Goal: Information Seeking & Learning: Learn about a topic

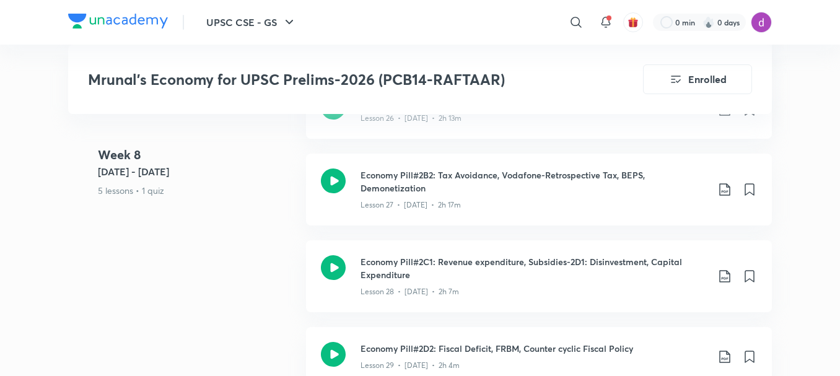
scroll to position [3737, 0]
click at [579, 16] on icon at bounding box center [576, 22] width 15 height 15
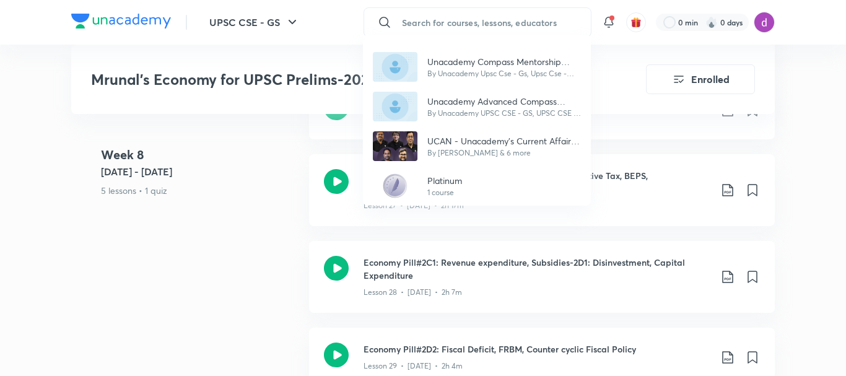
paste input "Pratik Nayak"
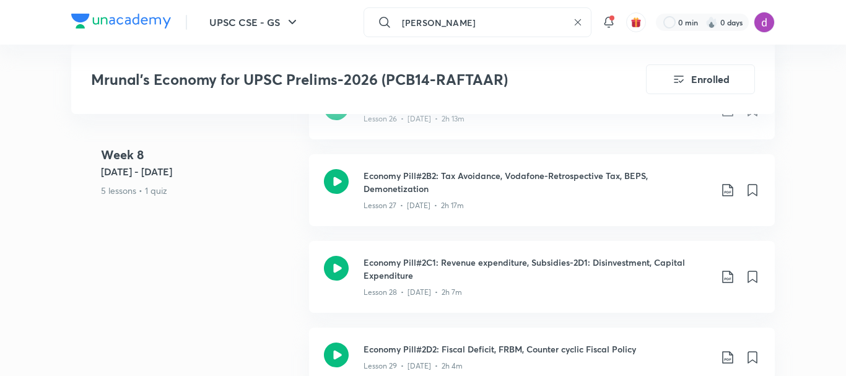
type input "Pratik Nayak"
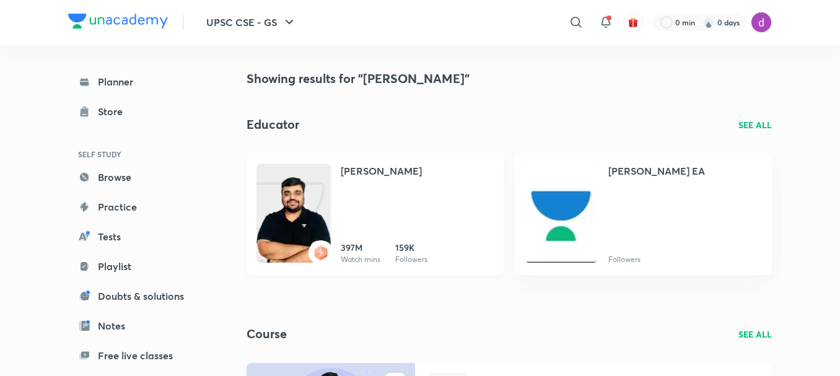
click at [352, 178] on div "Pratik Nayak" at bounding box center [418, 177] width 154 height 27
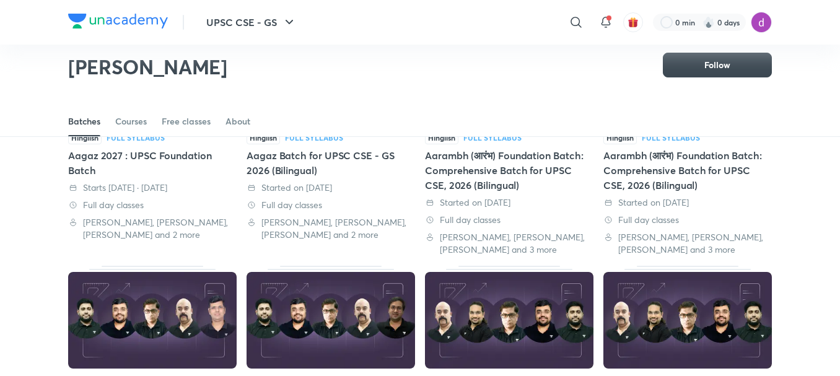
scroll to position [176, 0]
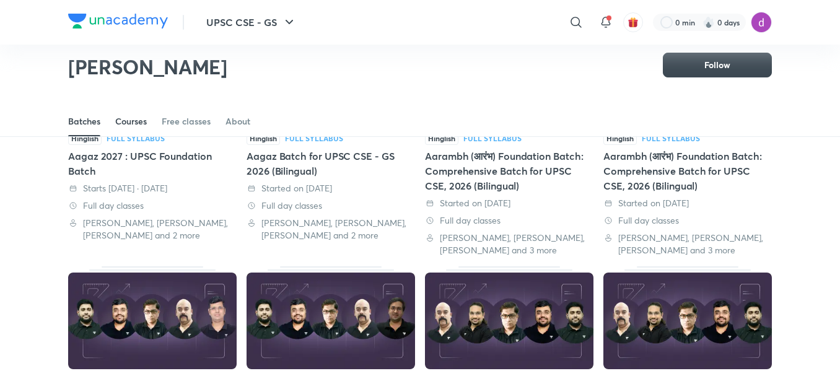
click at [141, 118] on div "Courses" at bounding box center [131, 121] width 32 height 12
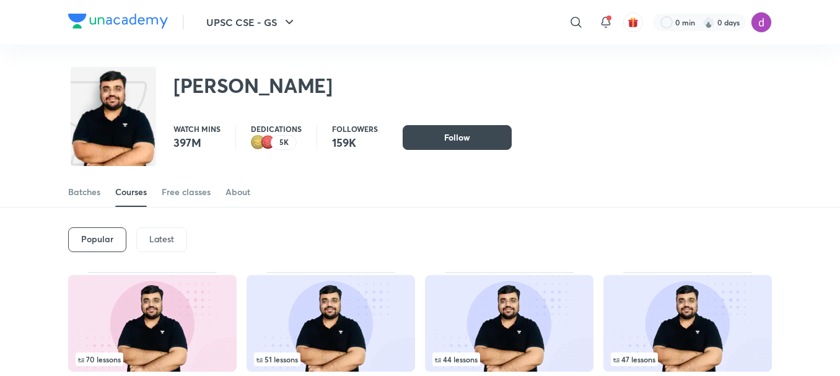
click at [171, 234] on p "Latest" at bounding box center [161, 239] width 25 height 10
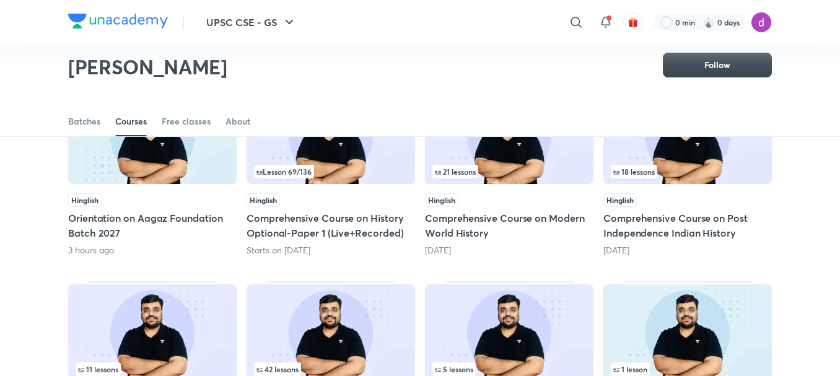
scroll to position [150, 0]
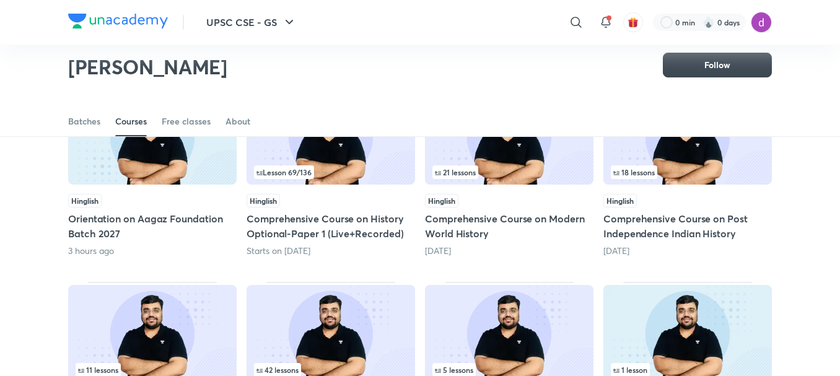
click at [466, 225] on h5 "Comprehensive Course on Modern World History" at bounding box center [509, 226] width 168 height 30
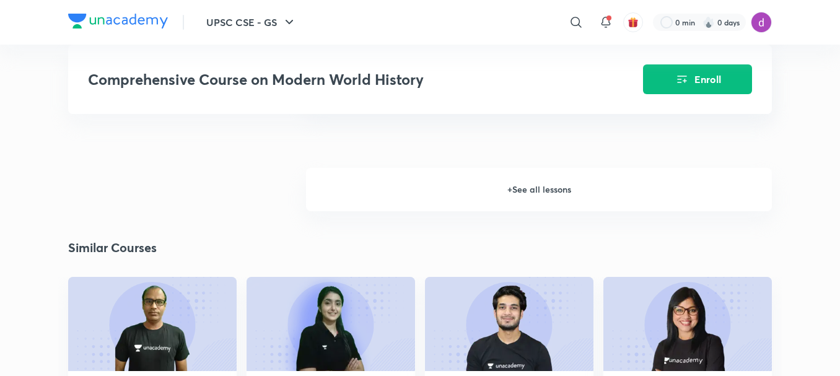
scroll to position [1910, 0]
click at [533, 200] on h6 "+ See all lessons" at bounding box center [539, 189] width 466 height 43
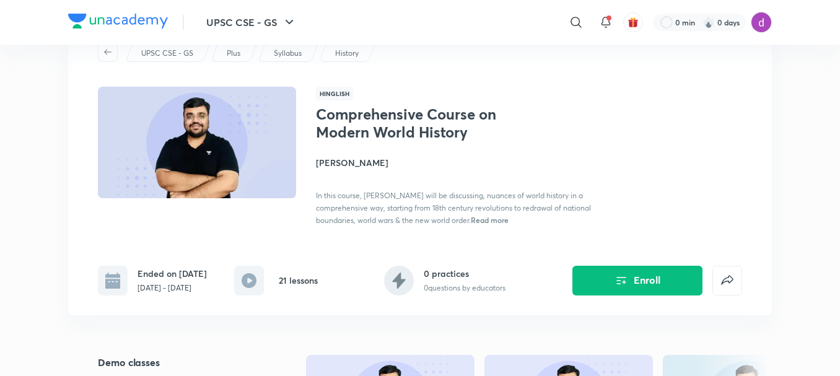
scroll to position [0, 0]
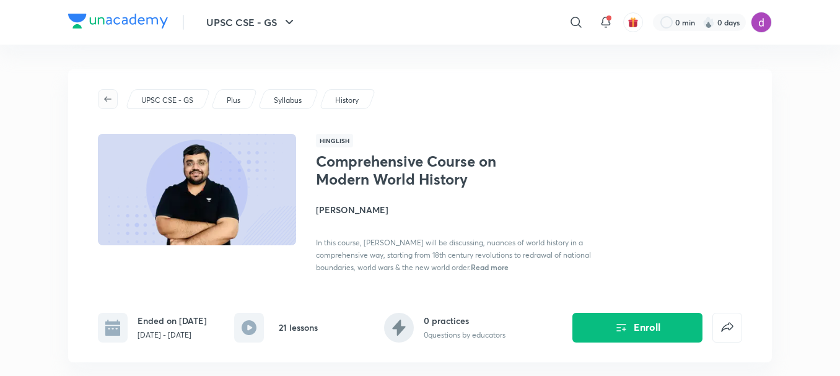
click at [112, 94] on icon "button" at bounding box center [108, 99] width 10 height 10
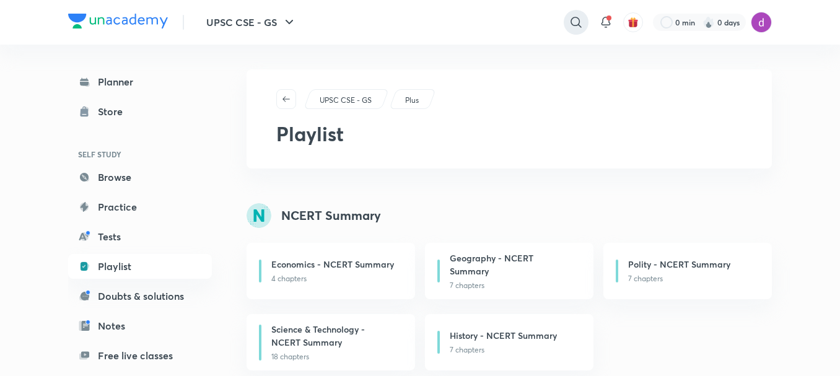
click at [569, 22] on icon at bounding box center [576, 22] width 15 height 15
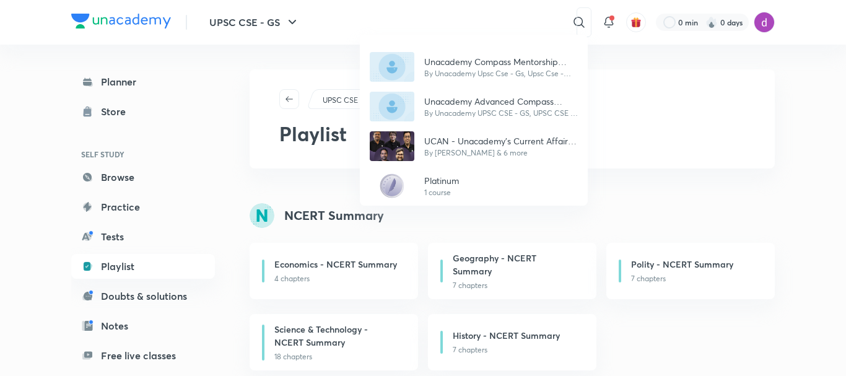
click at [476, 24] on div "Unacademy Compass Mentorship Program By Unacademy Upsc Cse - Gs, Upsc Cse - Opt…" at bounding box center [423, 188] width 846 height 376
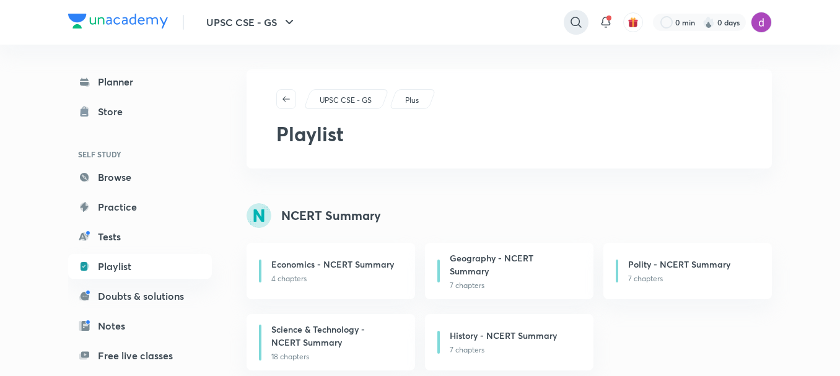
click at [571, 22] on icon at bounding box center [576, 22] width 15 height 15
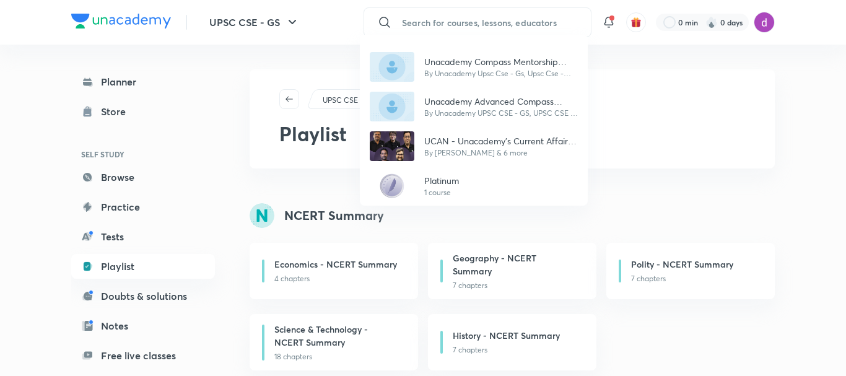
paste input "Pratik Nayak"
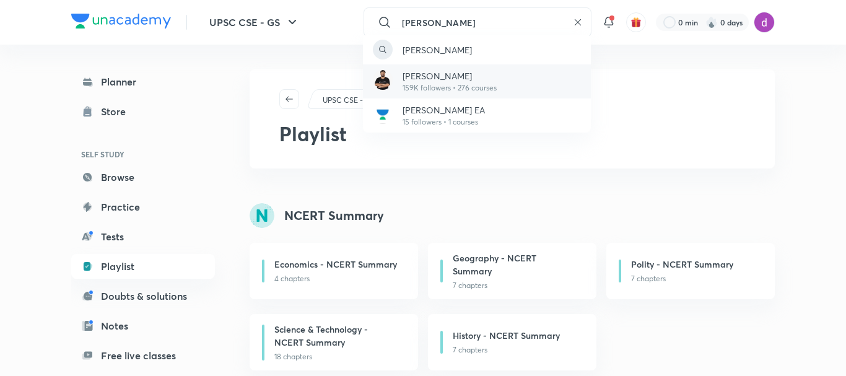
type input "Pratik Nayak"
click at [463, 95] on div "Pratik Nayak 159K followers • 276 courses" at bounding box center [477, 81] width 228 height 34
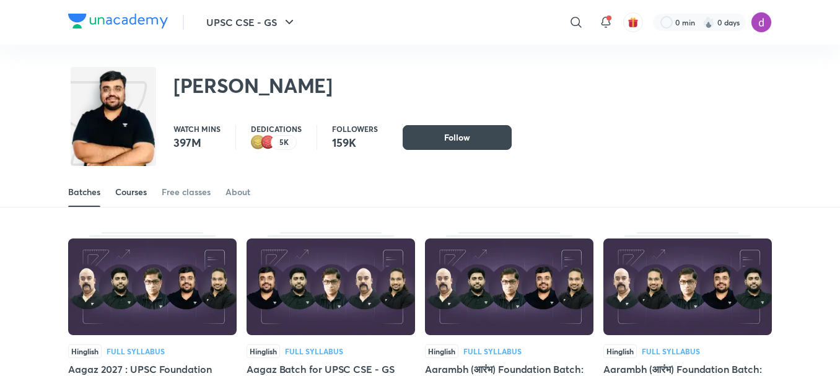
click at [141, 194] on div "Courses" at bounding box center [131, 192] width 32 height 12
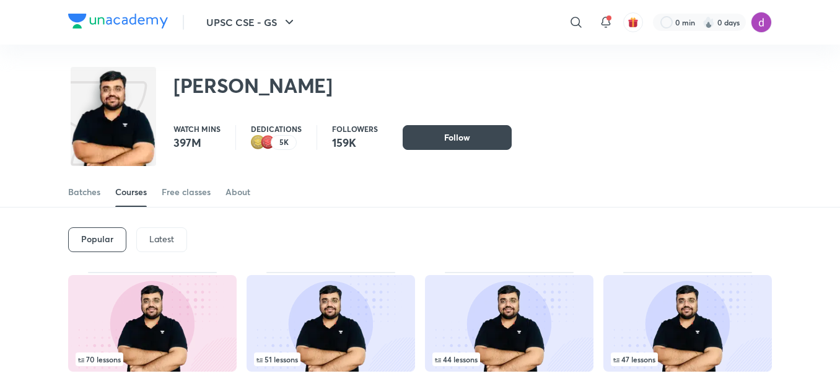
click at [161, 234] on p "Latest" at bounding box center [161, 239] width 25 height 10
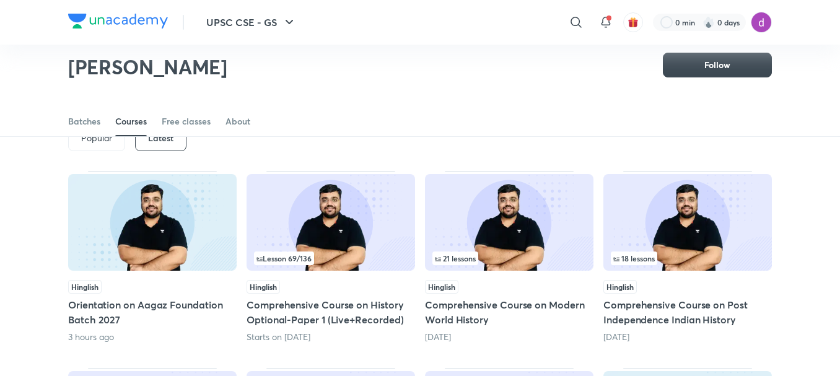
scroll to position [63, 0]
click at [646, 300] on h5 "Comprehensive Course on Post Independence Indian History" at bounding box center [687, 313] width 168 height 30
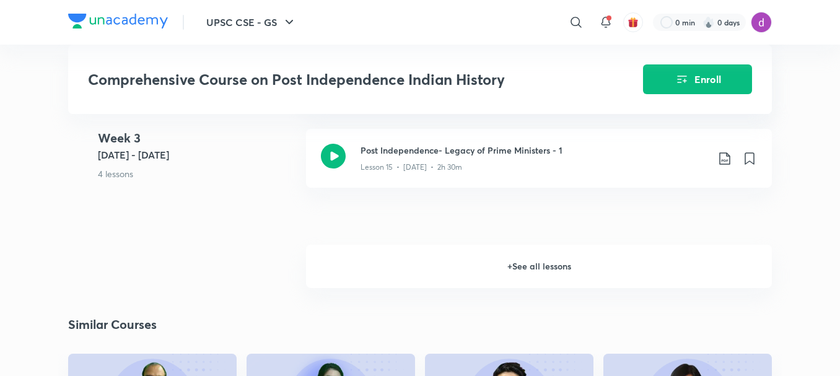
scroll to position [1716, 0]
click at [529, 272] on h6 "+ See all lessons" at bounding box center [539, 266] width 466 height 43
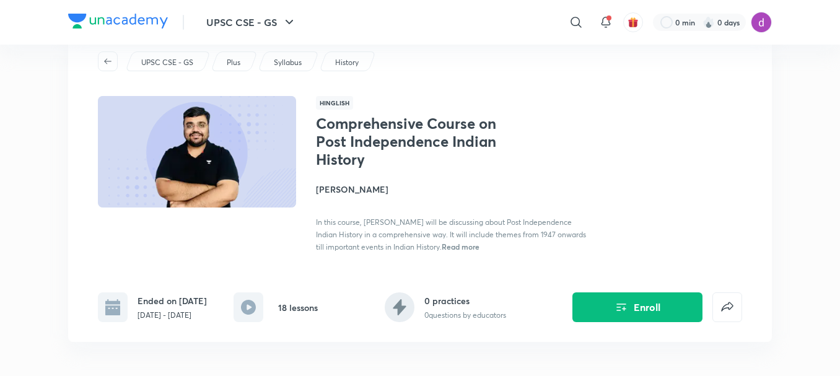
scroll to position [37, 0]
click at [108, 71] on button "button" at bounding box center [108, 62] width 20 height 20
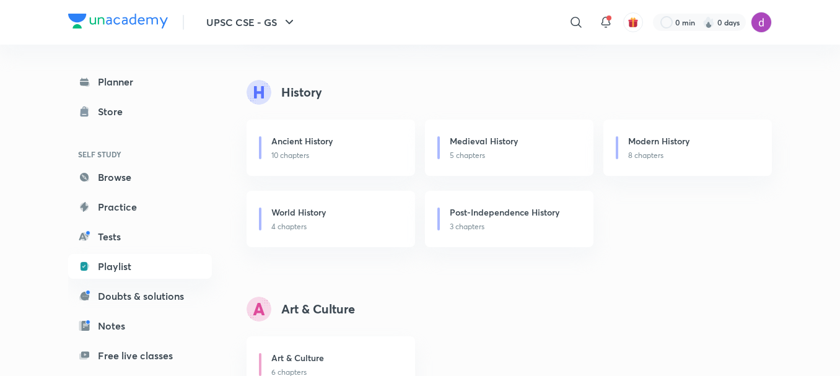
scroll to position [375, 0]
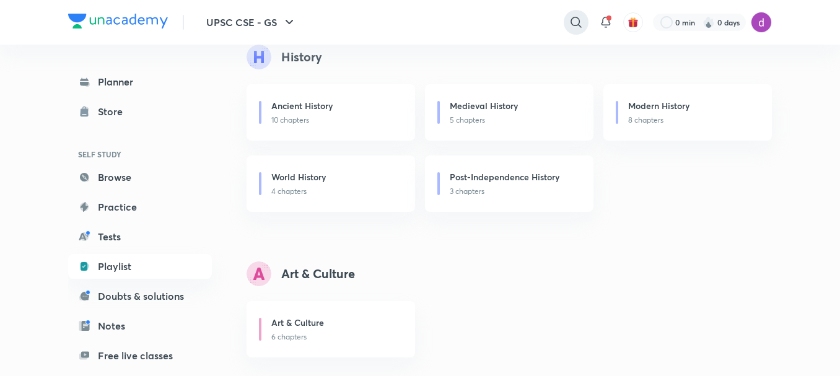
click at [571, 16] on icon at bounding box center [576, 22] width 15 height 15
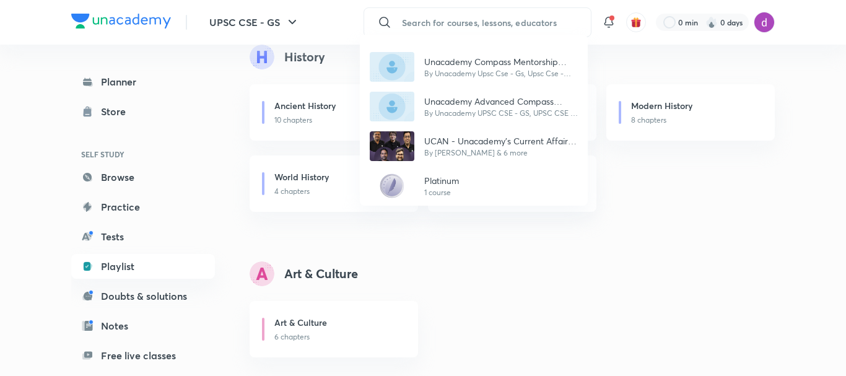
paste input "Pratik Nayak"
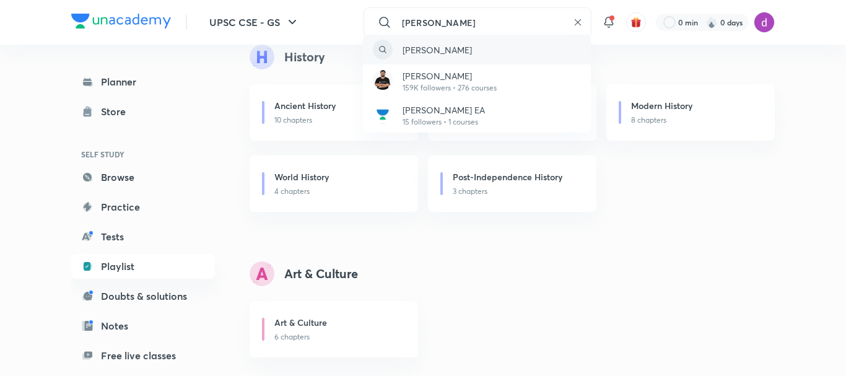
type input "Pratik Nayak"
click at [449, 52] on p "pratik nayak" at bounding box center [437, 49] width 69 height 13
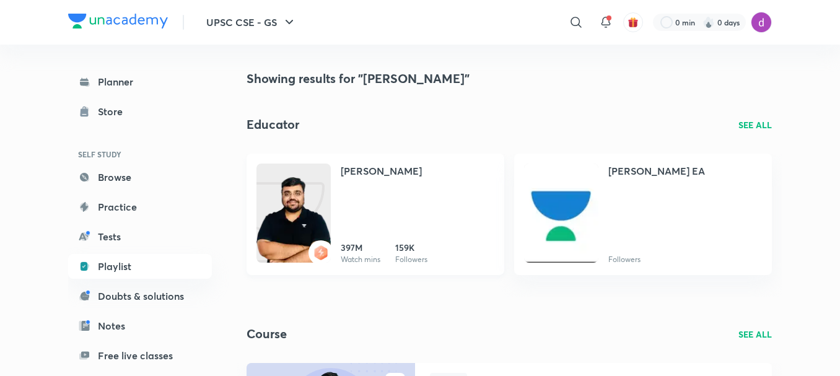
click at [387, 168] on h4 "Pratik Nayak" at bounding box center [381, 171] width 81 height 15
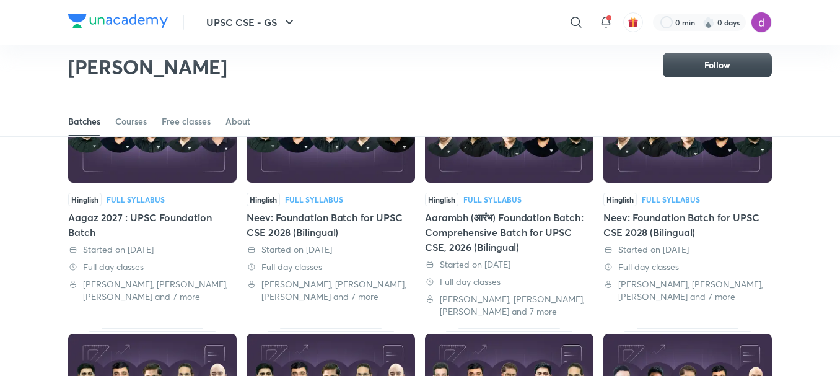
scroll to position [362, 0]
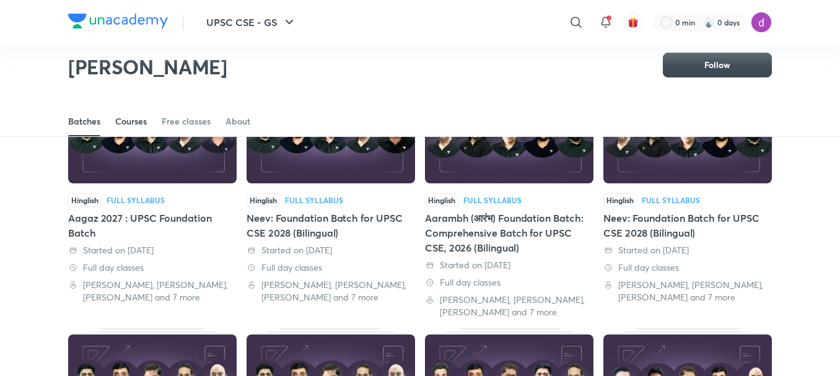
click at [134, 118] on div "Courses" at bounding box center [131, 121] width 32 height 12
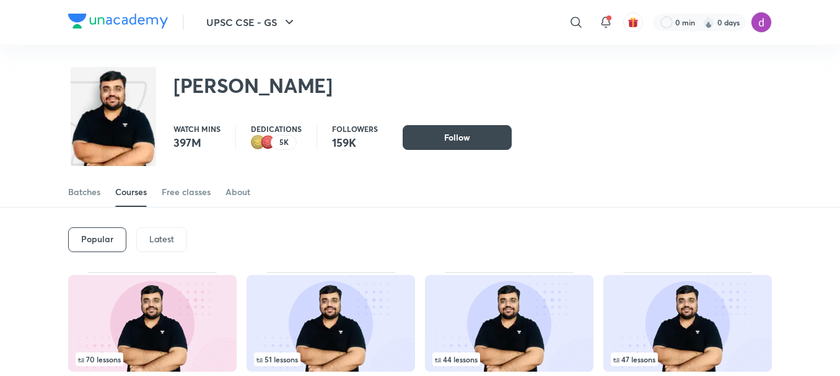
click at [163, 236] on p "Latest" at bounding box center [161, 239] width 25 height 10
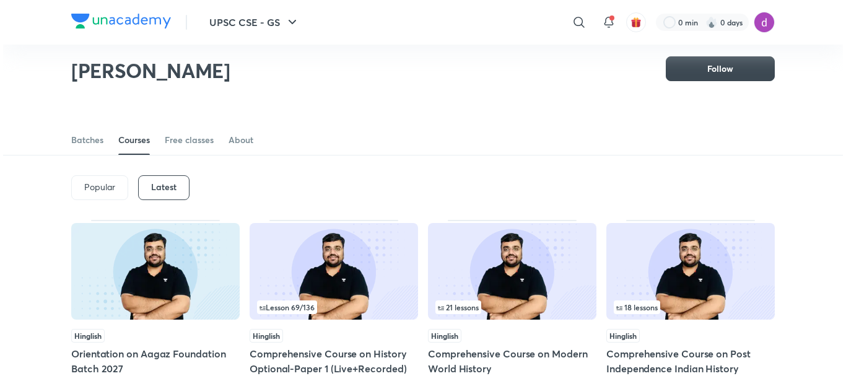
scroll to position [14, 0]
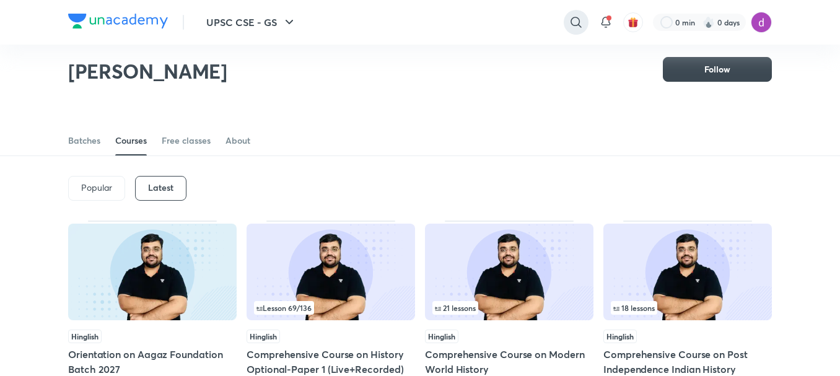
click at [572, 22] on icon at bounding box center [576, 22] width 15 height 15
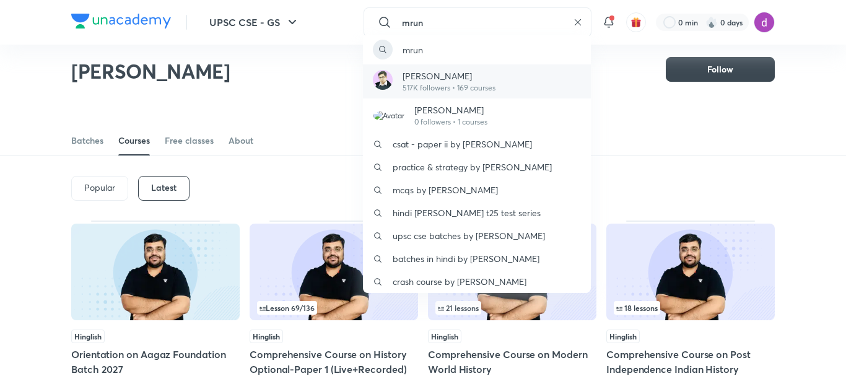
type input "mrun"
click at [423, 92] on p "517K followers • 169 courses" at bounding box center [449, 87] width 93 height 11
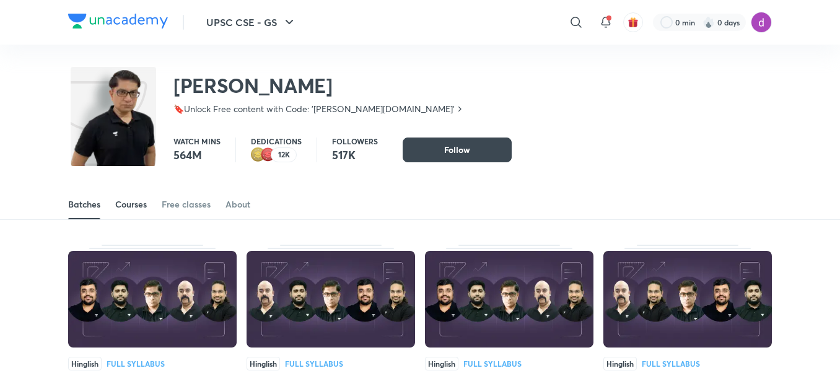
click at [142, 205] on div "Courses" at bounding box center [131, 204] width 32 height 12
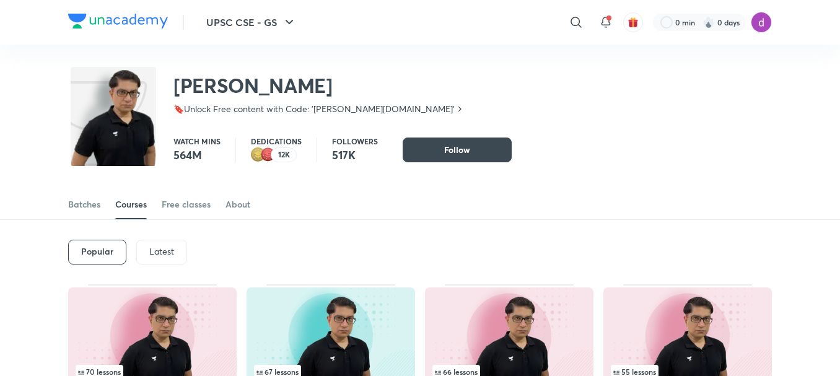
click at [165, 249] on p "Latest" at bounding box center [161, 252] width 25 height 10
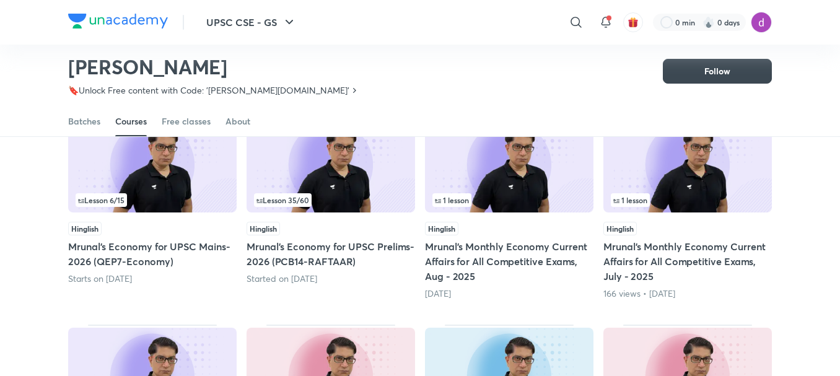
scroll to position [135, 0]
click at [320, 245] on h5 "Mrunal’s Economy for UPSC Prelims-2026 (PCB14-RAFTAAR)" at bounding box center [331, 253] width 168 height 30
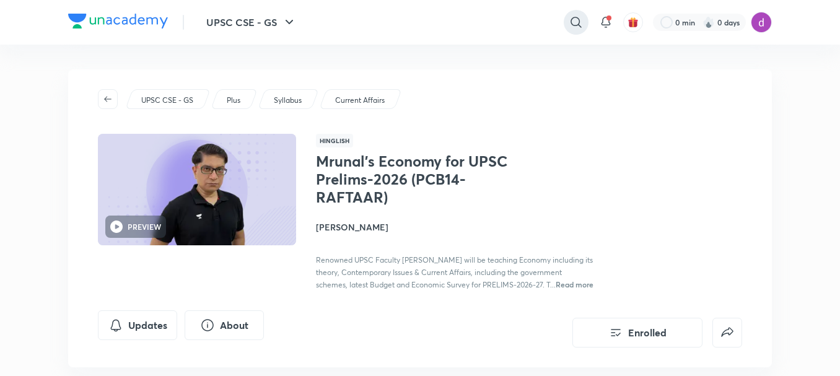
click at [580, 20] on icon at bounding box center [576, 22] width 15 height 15
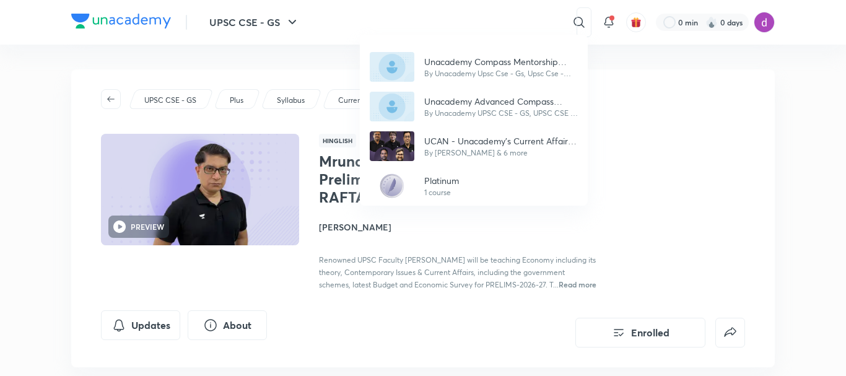
click at [458, 21] on div "Unacademy Compass Mentorship Program By Unacademy Upsc Cse - Gs, Upsc Cse - Opt…" at bounding box center [423, 188] width 846 height 376
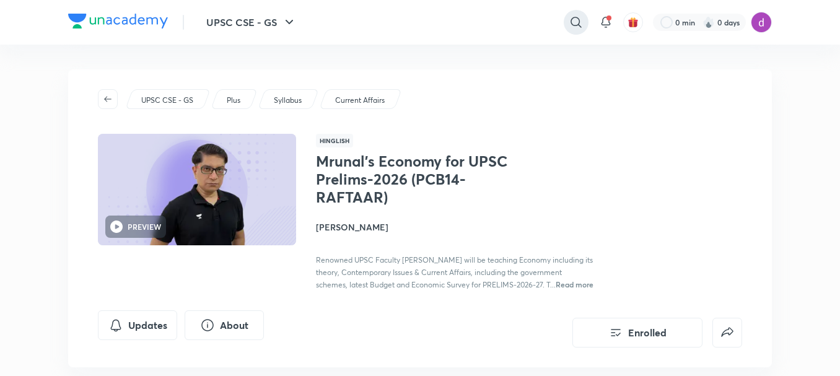
click at [579, 24] on icon at bounding box center [575, 22] width 11 height 11
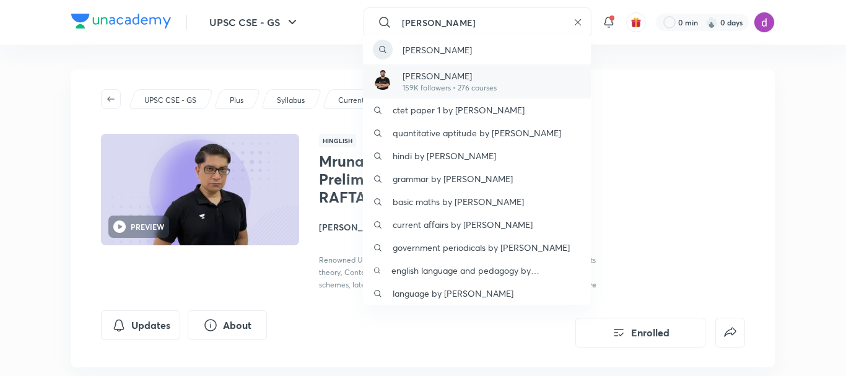
type input "pratik"
click at [443, 81] on p "Pratik Nayak" at bounding box center [450, 75] width 94 height 13
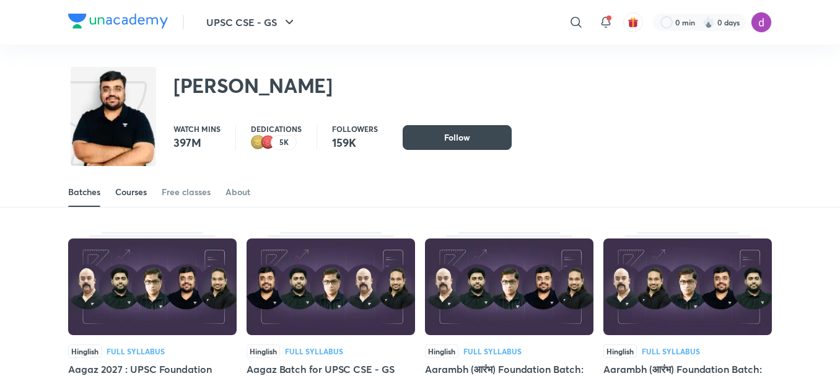
click at [142, 192] on div "Courses" at bounding box center [131, 192] width 32 height 12
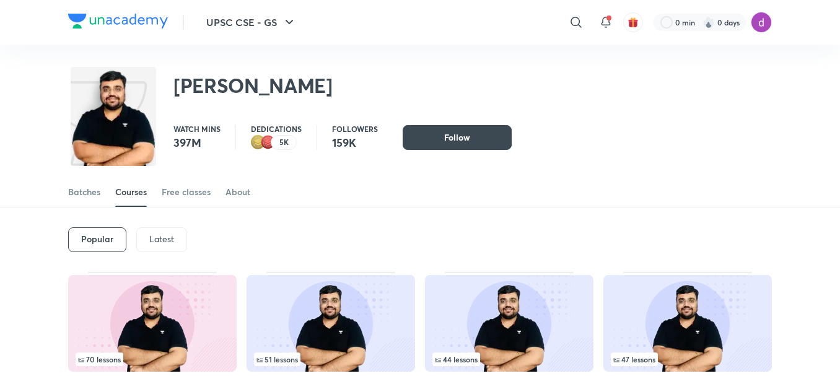
click at [159, 240] on p "Latest" at bounding box center [161, 239] width 25 height 10
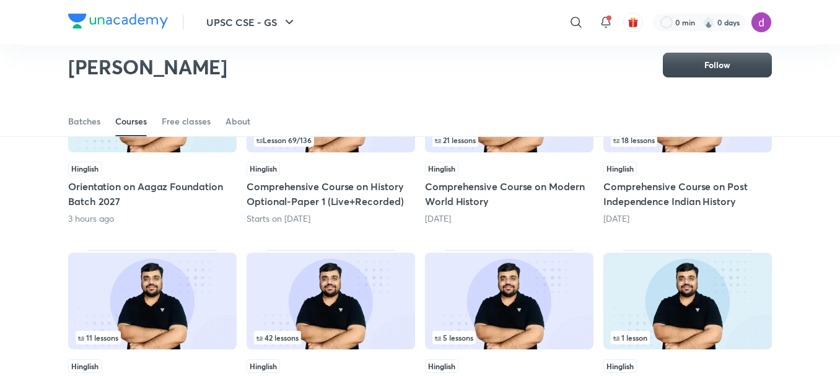
scroll to position [155, 0]
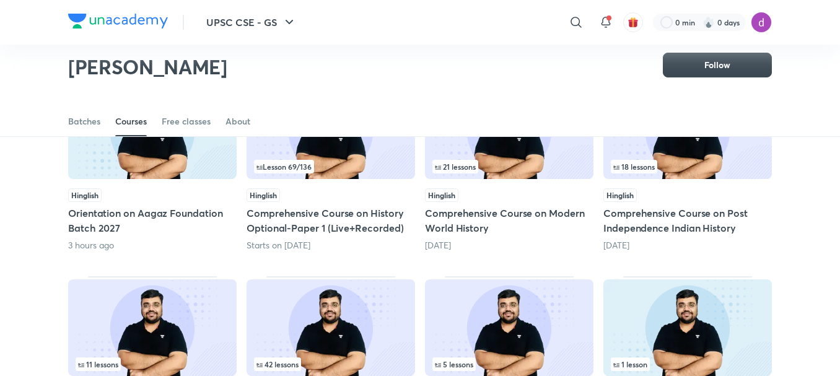
click at [478, 215] on h5 "Comprehensive Course on Modern World History" at bounding box center [509, 221] width 168 height 30
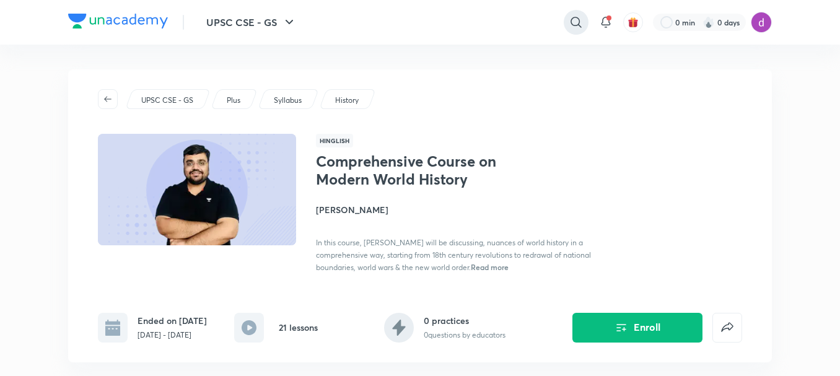
click at [572, 20] on icon at bounding box center [576, 22] width 15 height 15
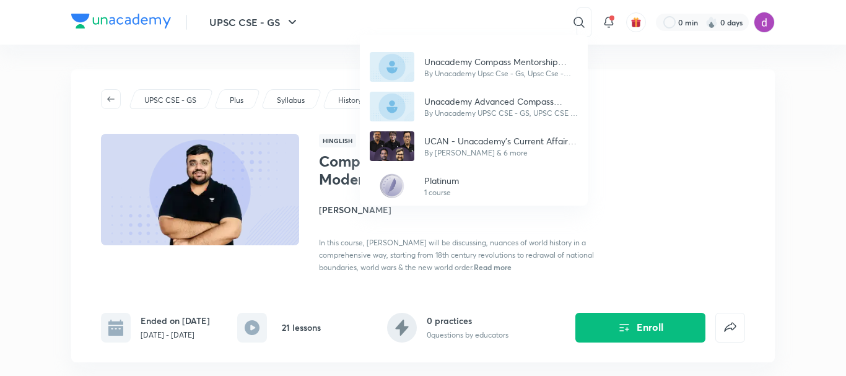
click at [458, 27] on div "Unacademy Compass Mentorship Program By Unacademy Upsc Cse - Gs, Upsc Cse - Opt…" at bounding box center [423, 188] width 846 height 376
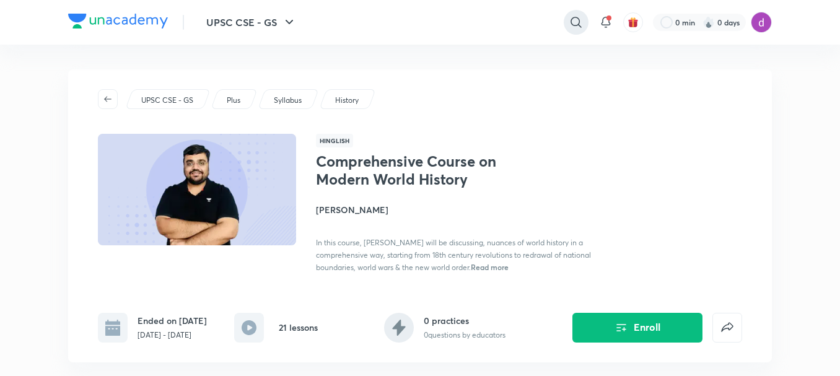
click at [573, 22] on icon at bounding box center [576, 22] width 15 height 15
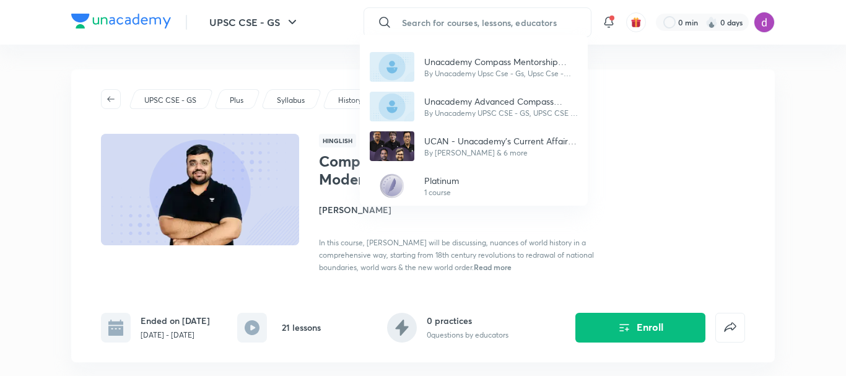
paste input "Sidhartha Arora Sir"
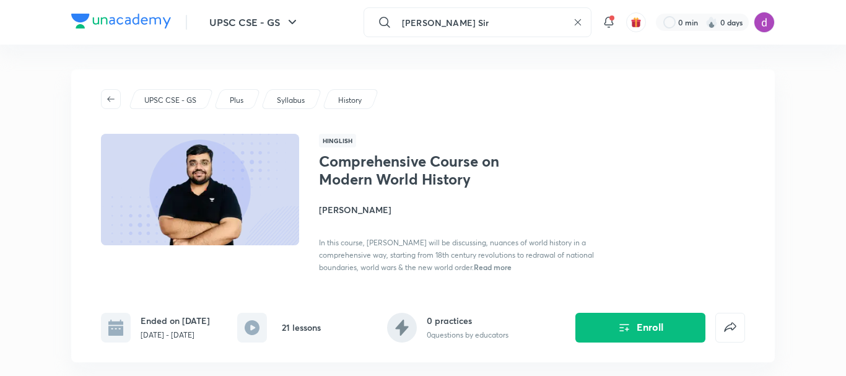
type input "Sidhartha Arora Sir"
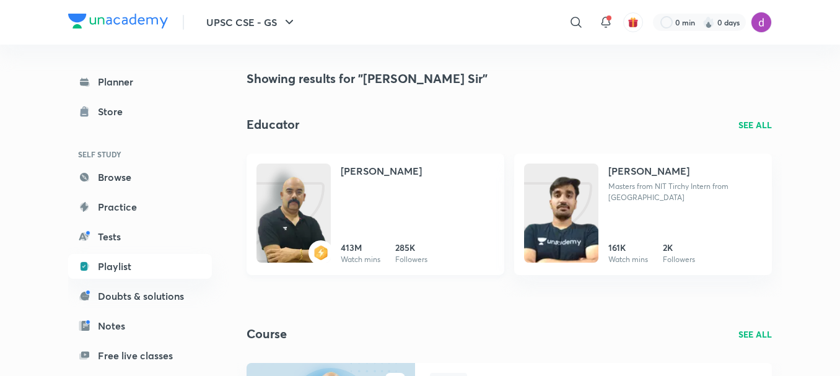
click at [400, 170] on h4 "Dr Sidharth Arora" at bounding box center [381, 171] width 81 height 15
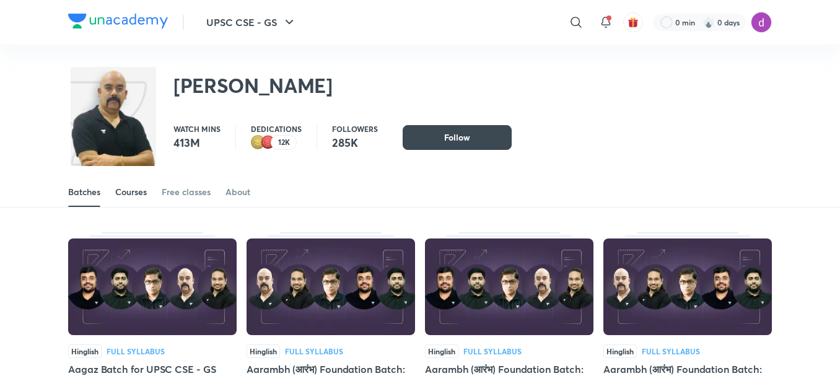
click at [140, 190] on div "Courses" at bounding box center [131, 192] width 32 height 12
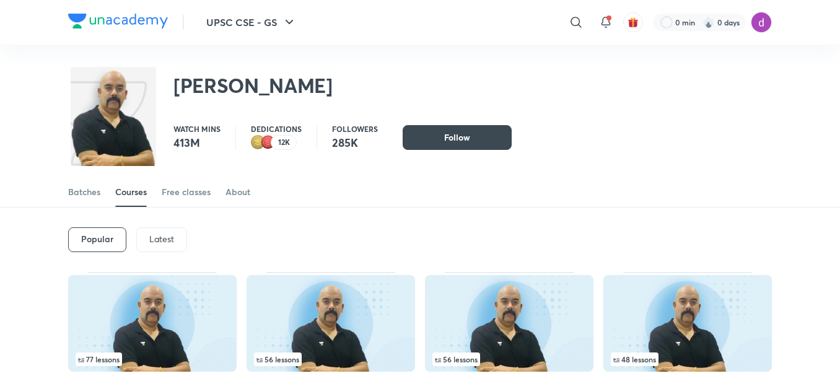
click at [171, 235] on p "Latest" at bounding box center [161, 239] width 25 height 10
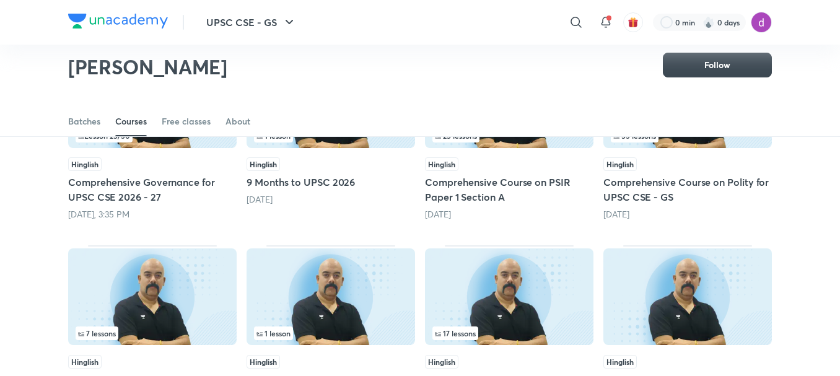
scroll to position [157, 0]
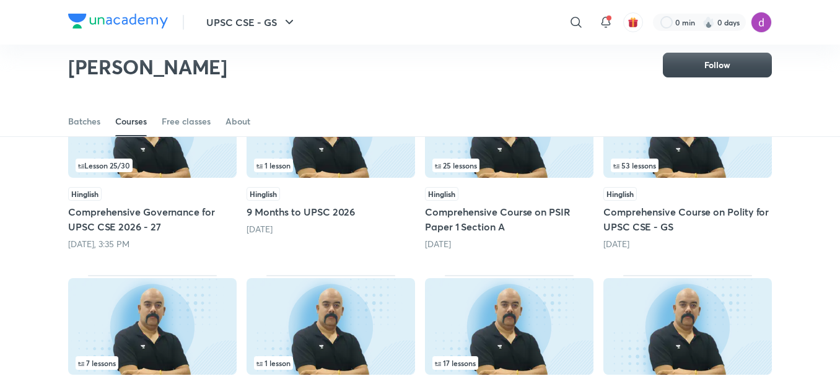
click at [150, 211] on h5 "Comprehensive Governance for UPSC CSE 2026 - 27" at bounding box center [152, 219] width 168 height 30
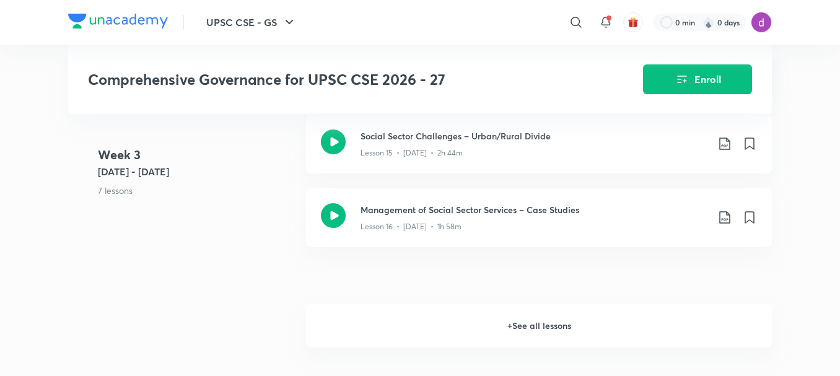
scroll to position [1700, 0]
click at [486, 338] on h6 "+ See all lessons" at bounding box center [539, 326] width 466 height 43
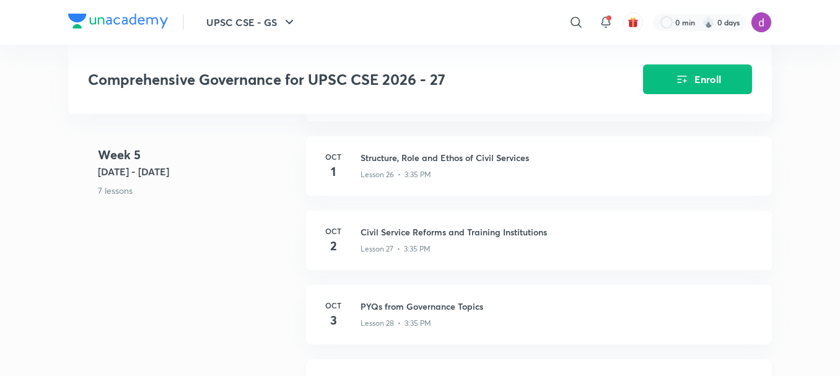
scroll to position [2623, 0]
click at [570, 20] on icon at bounding box center [575, 22] width 11 height 11
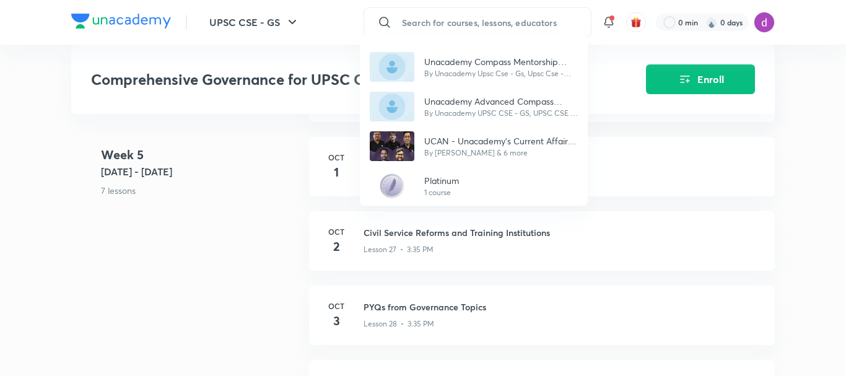
paste input "[PERSON_NAME]"
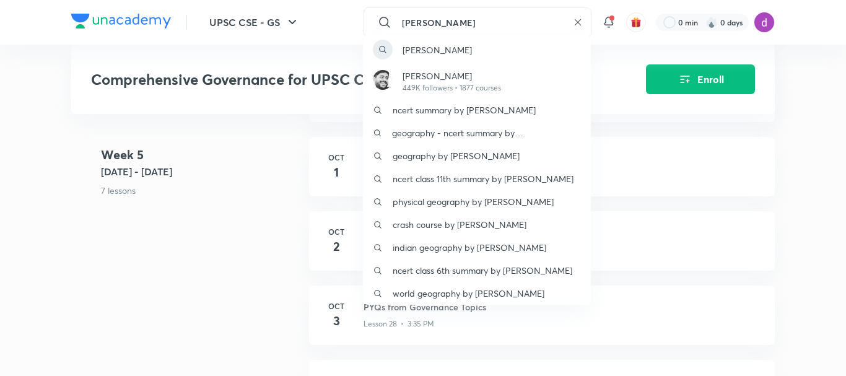
type input "[PERSON_NAME]"
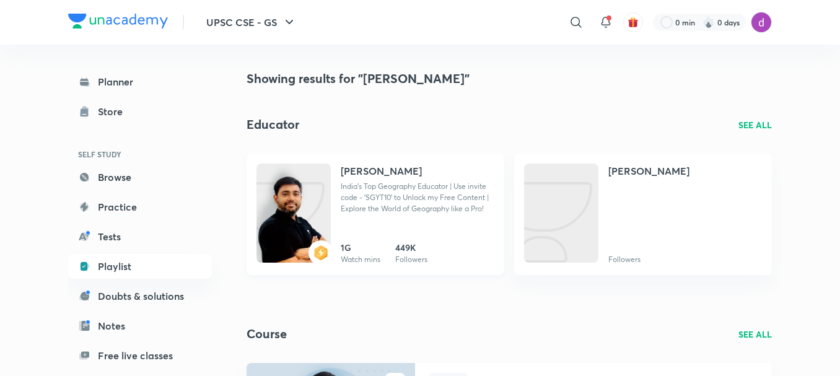
scroll to position [12, 0]
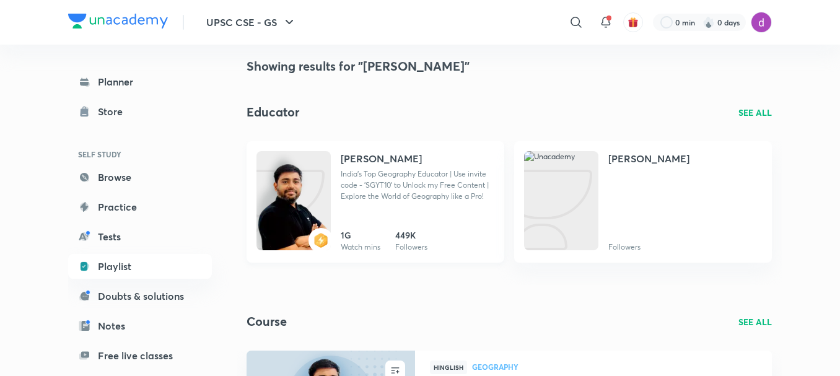
click at [375, 165] on h4 "[PERSON_NAME]" at bounding box center [381, 158] width 81 height 15
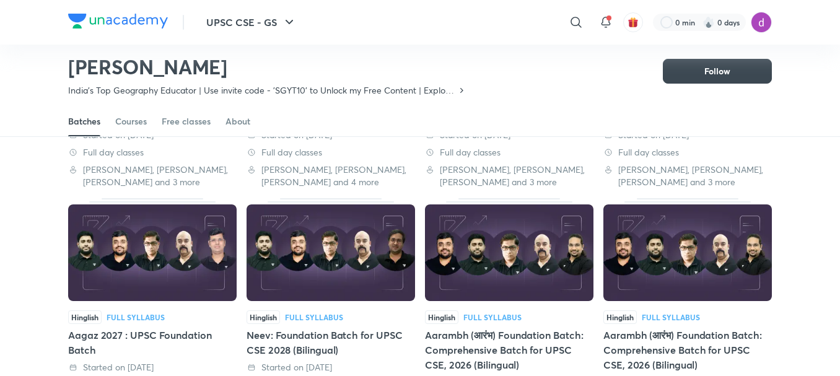
scroll to position [500, 0]
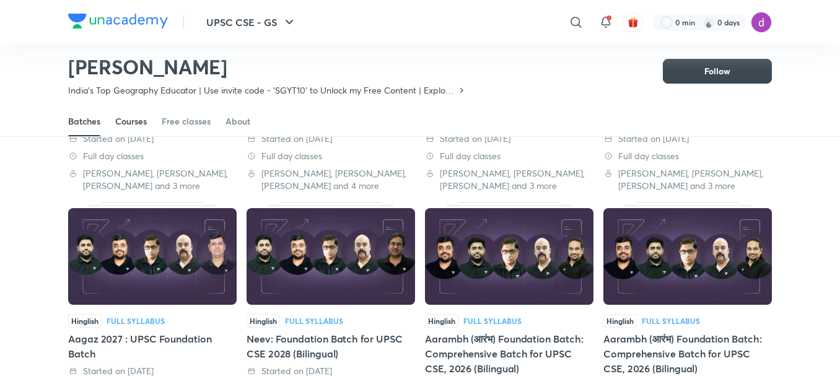
click at [128, 116] on div "Courses" at bounding box center [131, 121] width 32 height 12
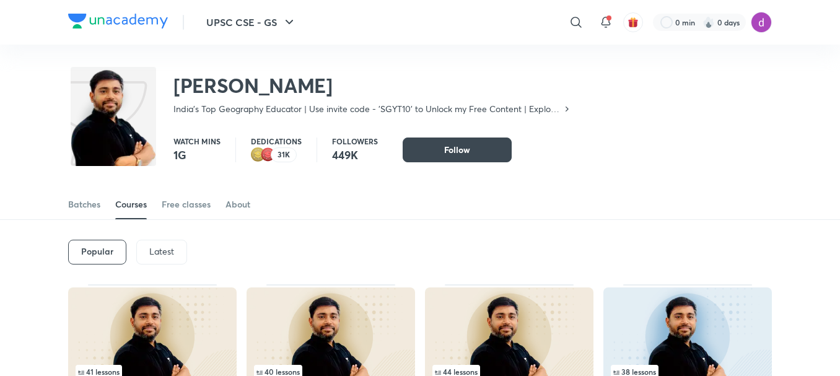
click at [160, 255] on p "Latest" at bounding box center [161, 252] width 25 height 10
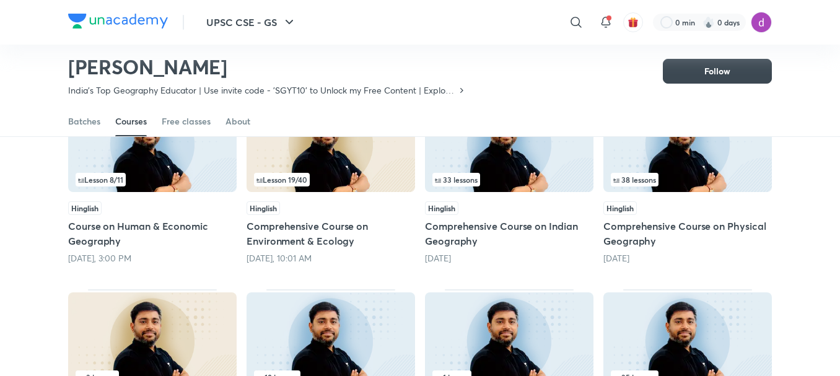
scroll to position [159, 0]
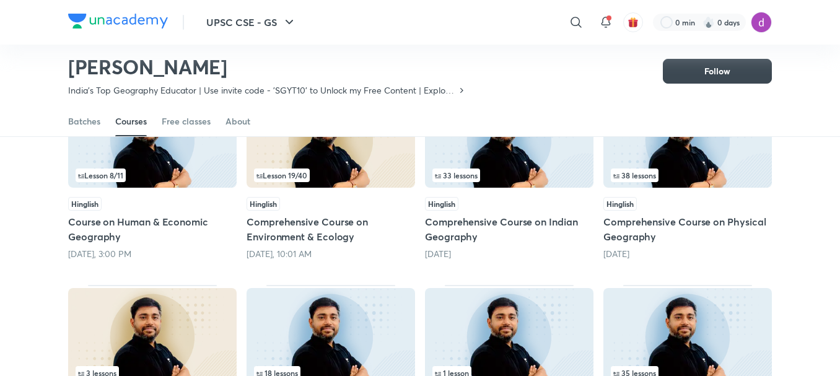
click at [100, 227] on h5 "Course on Human & Economic Geography" at bounding box center [152, 229] width 168 height 30
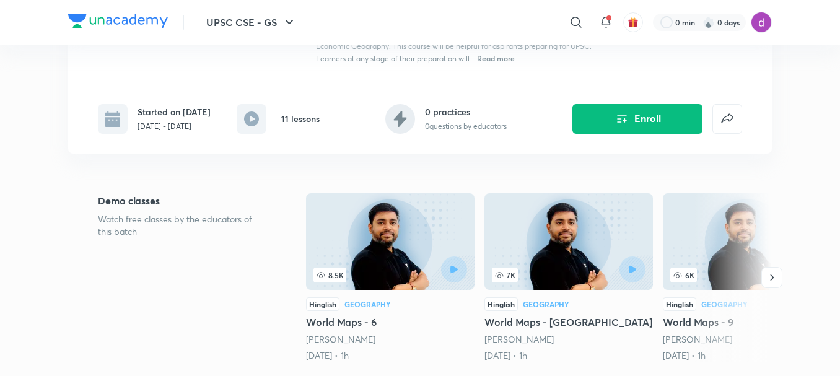
scroll to position [196, 0]
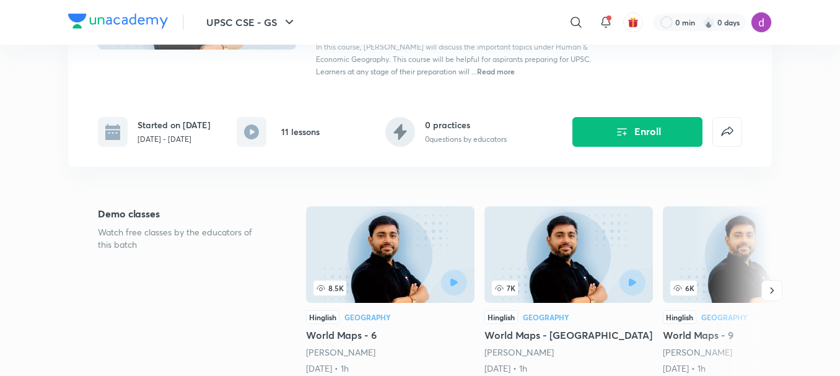
scroll to position [159, 0]
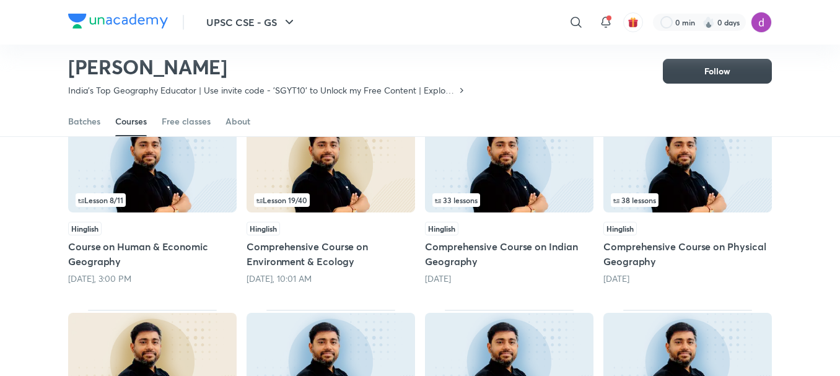
scroll to position [153, 0]
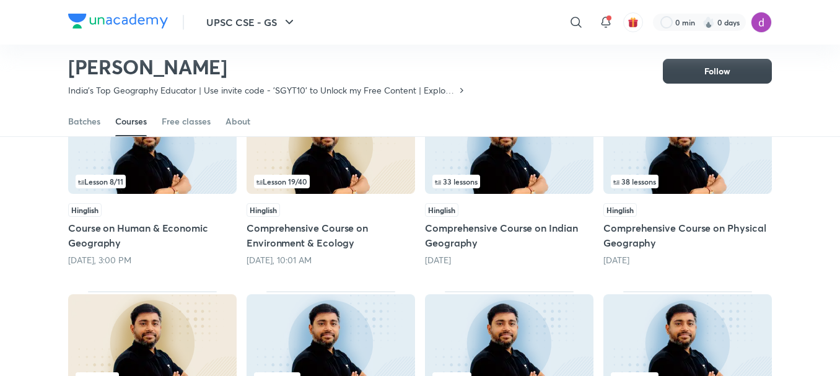
click at [290, 239] on h5 "Comprehensive Course on Environment & Ecology" at bounding box center [331, 236] width 168 height 30
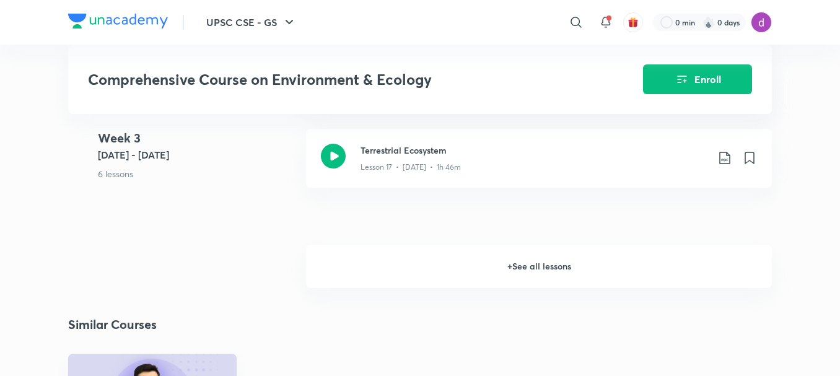
scroll to position [1871, 0]
click at [436, 279] on h6 "+ See all lessons" at bounding box center [539, 266] width 466 height 43
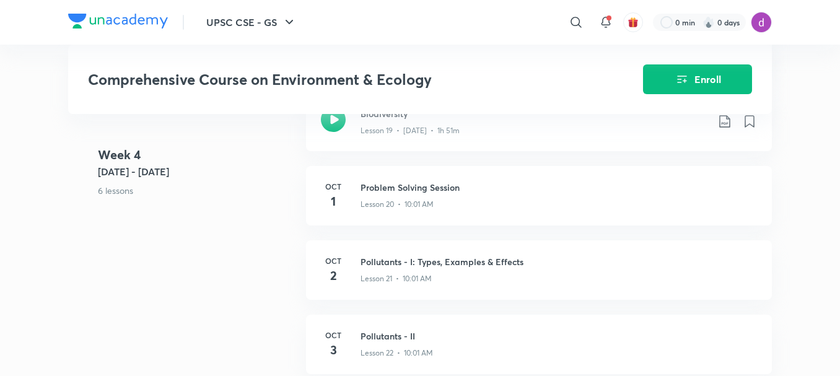
scroll to position [2112, 0]
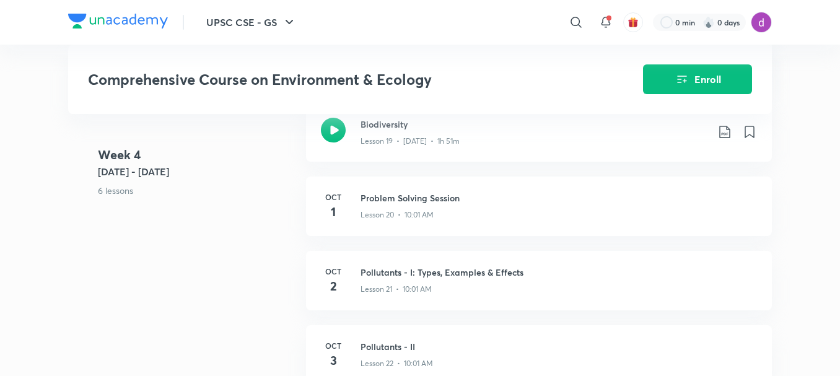
click at [435, 37] on div "​" at bounding box center [474, 22] width 228 height 30
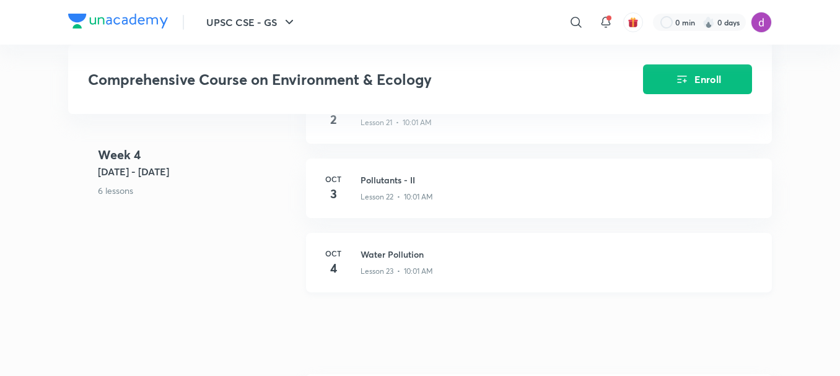
scroll to position [2279, 0]
click at [581, 13] on div at bounding box center [576, 22] width 25 height 25
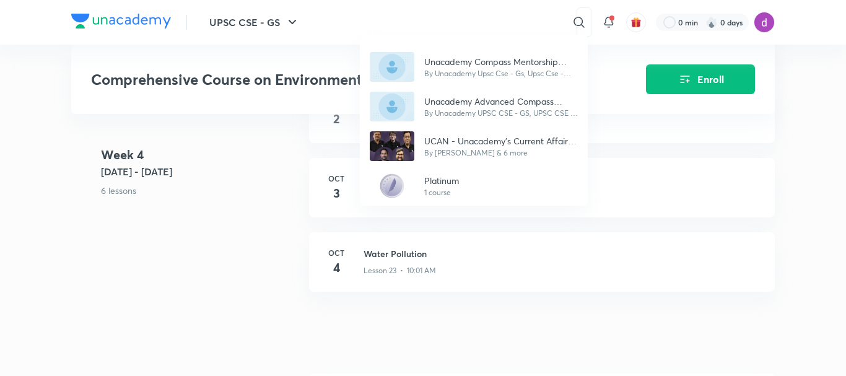
click at [439, 22] on div "Unacademy Compass Mentorship Program By Unacademy Upsc Cse - Gs, Upsc Cse - Opt…" at bounding box center [423, 188] width 846 height 376
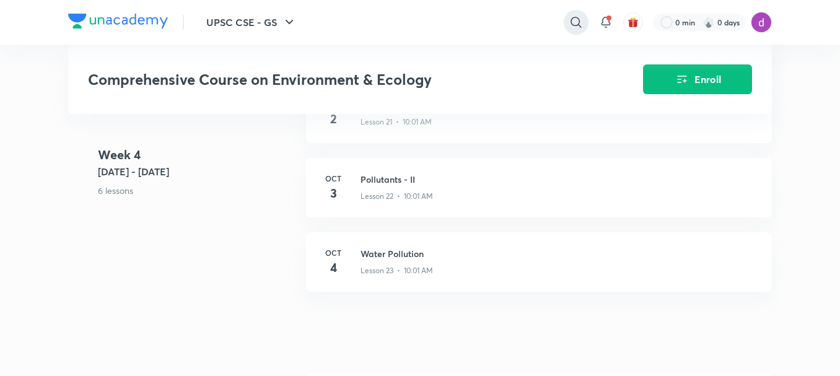
click at [573, 17] on icon at bounding box center [576, 22] width 15 height 15
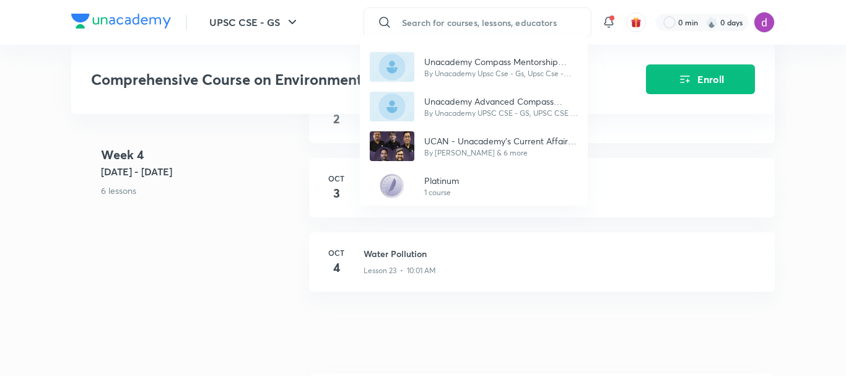
paste input "Sarmad sir"
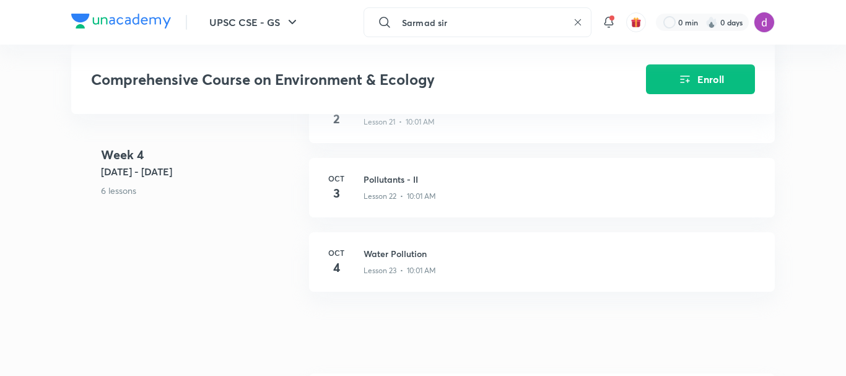
type input "Sarmad sir"
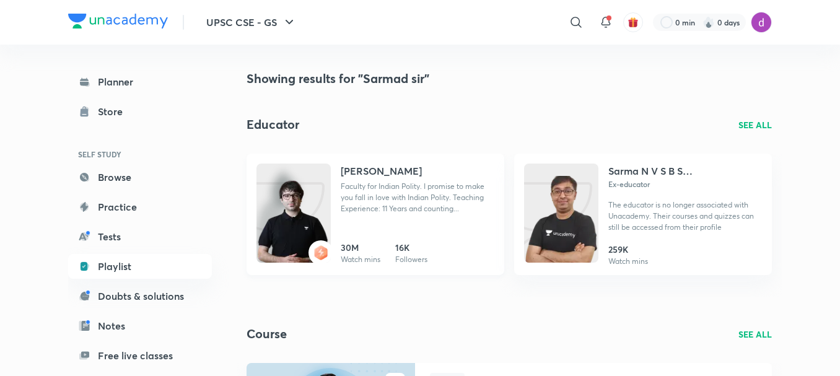
click at [359, 175] on h4 "Sarmad Mehraj" at bounding box center [381, 171] width 81 height 15
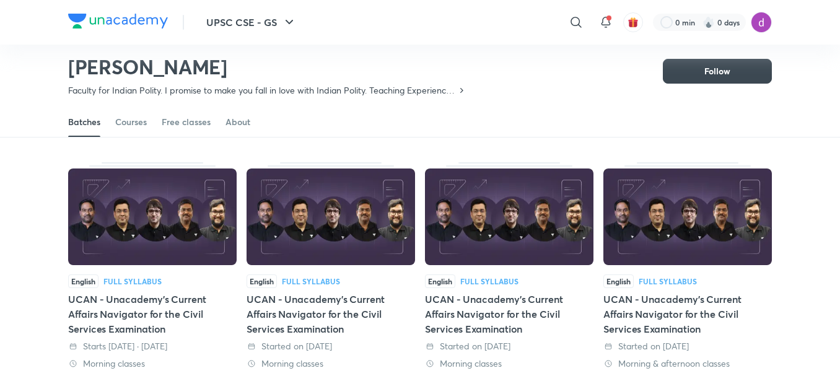
scroll to position [42, 0]
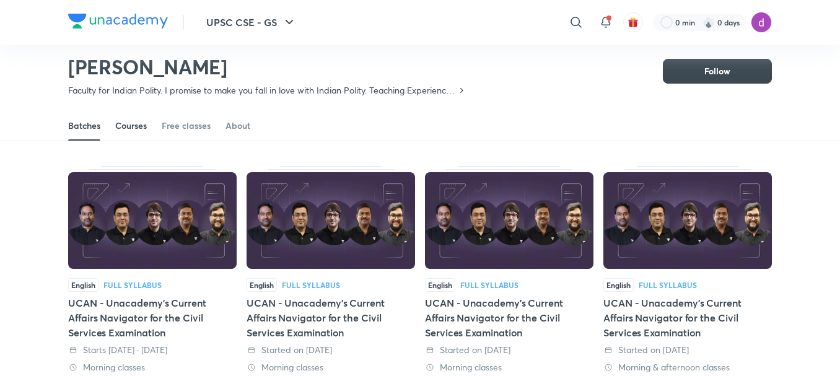
click at [133, 121] on div "Courses" at bounding box center [131, 126] width 32 height 12
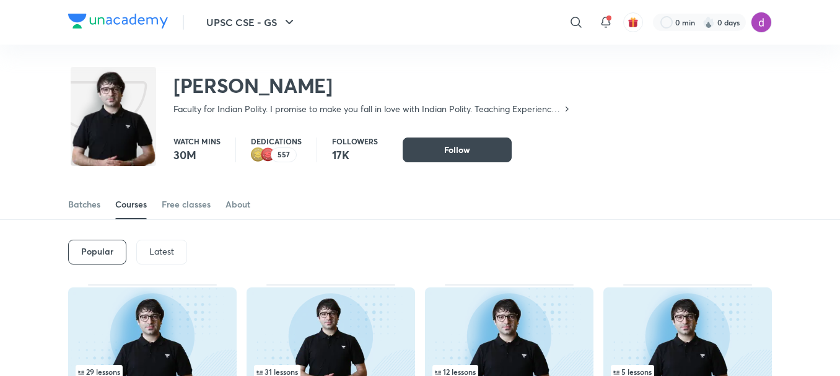
click at [157, 248] on p "Latest" at bounding box center [161, 252] width 25 height 10
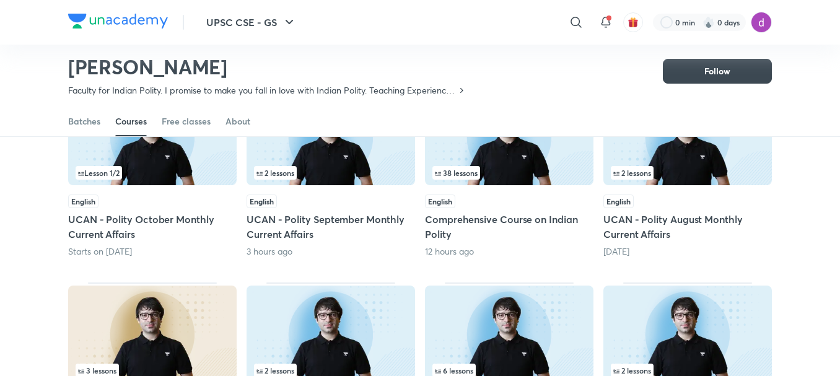
scroll to position [162, 0]
click at [446, 222] on h5 "Comprehensive Course on Indian Polity" at bounding box center [509, 226] width 168 height 30
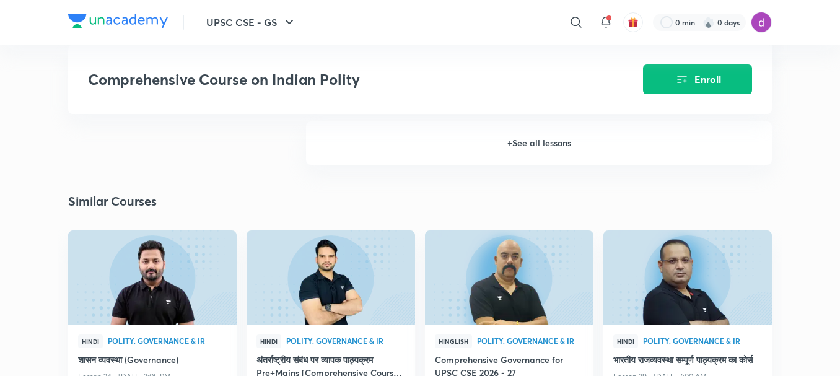
scroll to position [1871, 0]
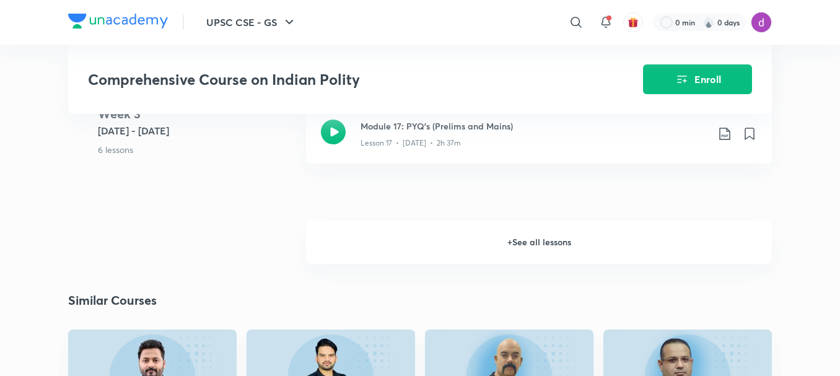
click at [502, 242] on h6 "+ See all lessons" at bounding box center [539, 242] width 466 height 43
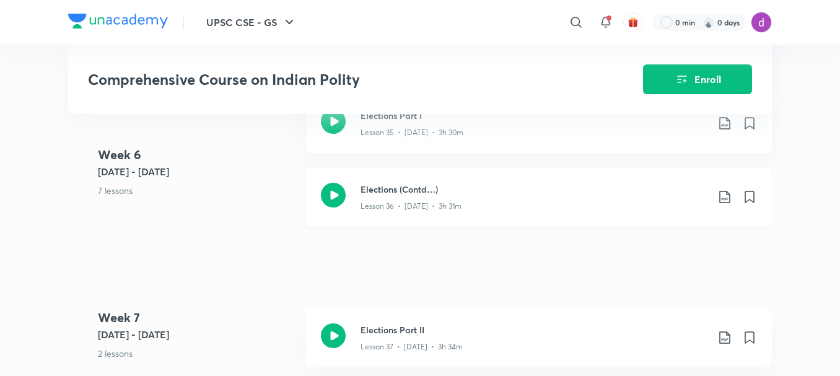
scroll to position [3409, 0]
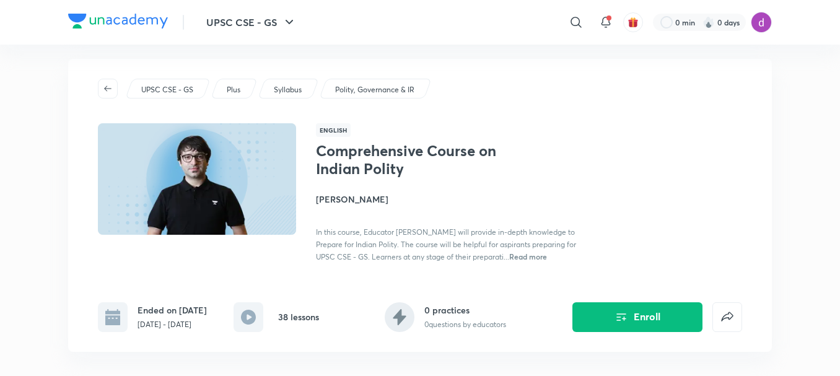
scroll to position [0, 0]
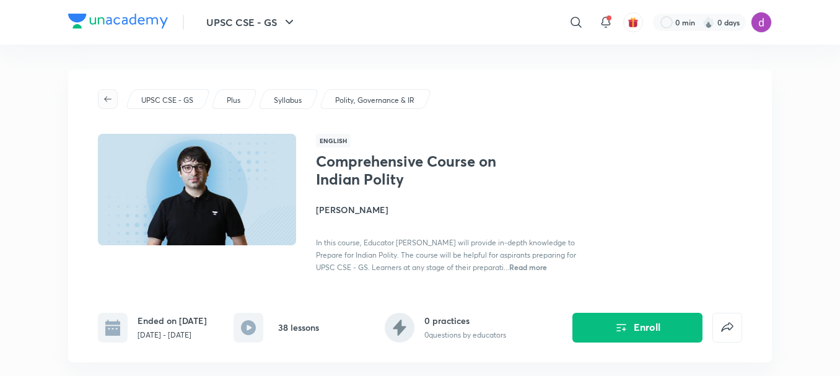
click at [110, 98] on icon "button" at bounding box center [108, 99] width 10 height 10
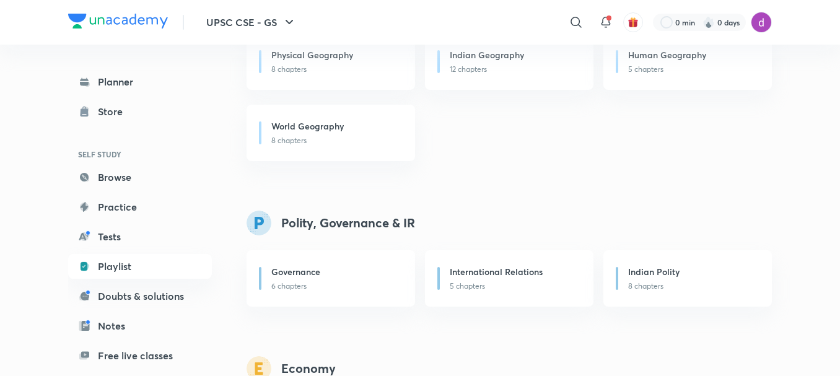
scroll to position [955, 0]
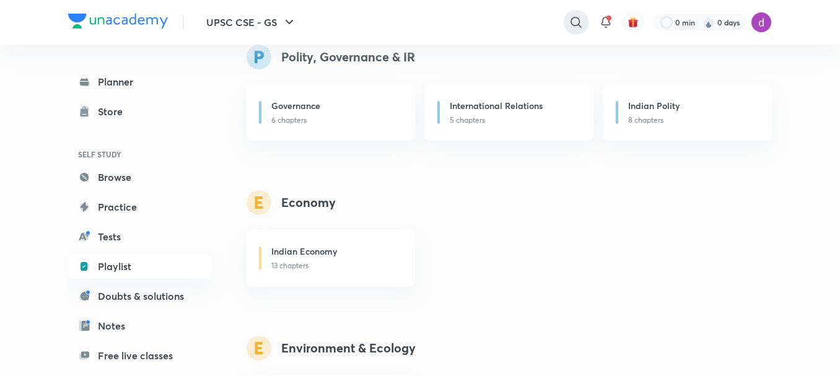
click at [576, 21] on icon at bounding box center [576, 22] width 15 height 15
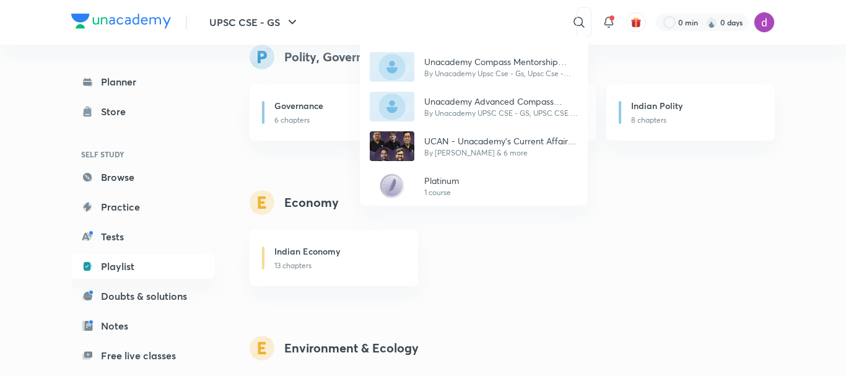
click at [461, 19] on div "Unacademy Compass Mentorship Program By Unacademy Upsc Cse - Gs, Upsc Cse - Opt…" at bounding box center [423, 188] width 846 height 376
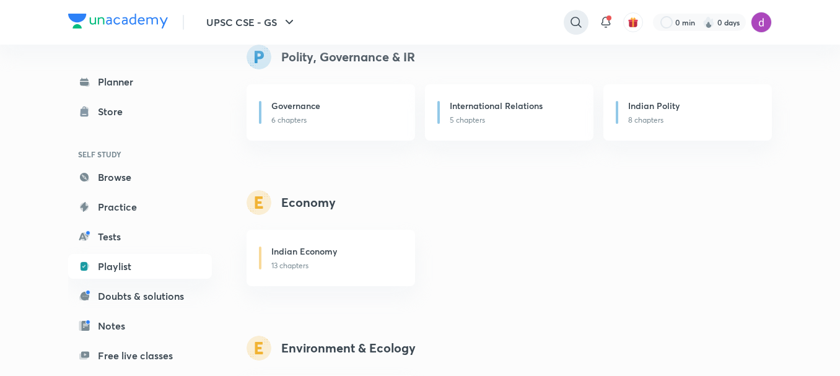
click at [580, 24] on icon at bounding box center [576, 22] width 15 height 15
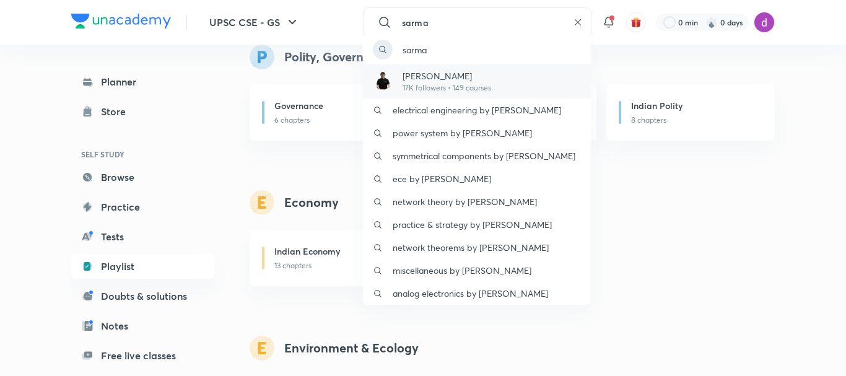
type input "sarma"
click at [442, 72] on p "Sarmad Mehraj" at bounding box center [447, 75] width 89 height 13
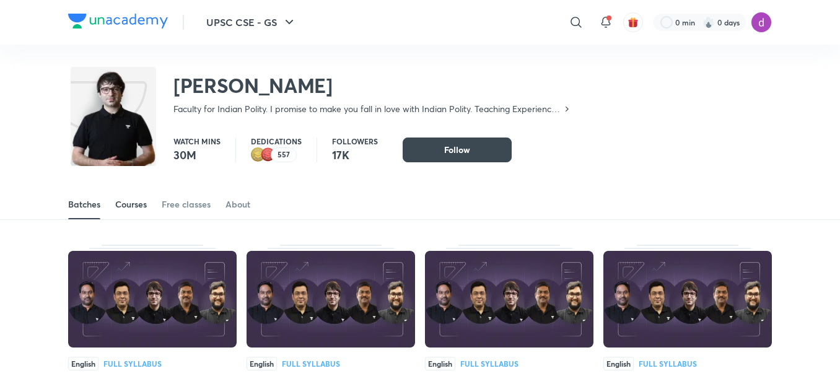
click at [128, 211] on link "Courses" at bounding box center [131, 205] width 32 height 30
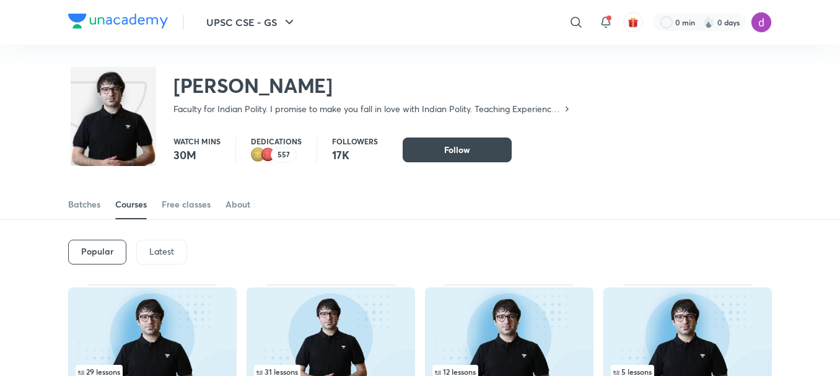
click at [157, 252] on p "Latest" at bounding box center [161, 252] width 25 height 10
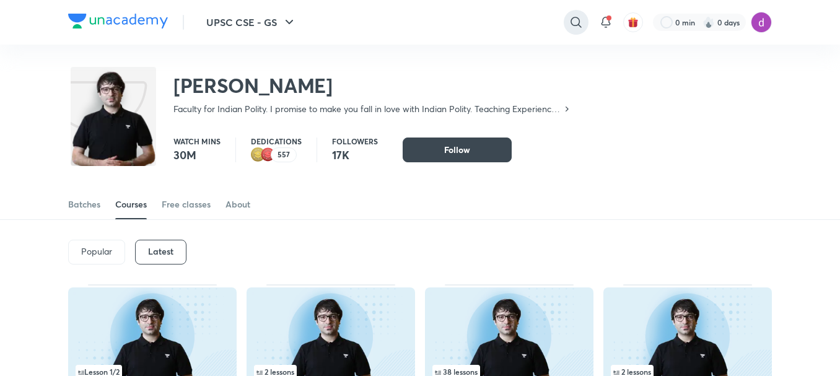
click at [571, 18] on icon at bounding box center [576, 22] width 15 height 15
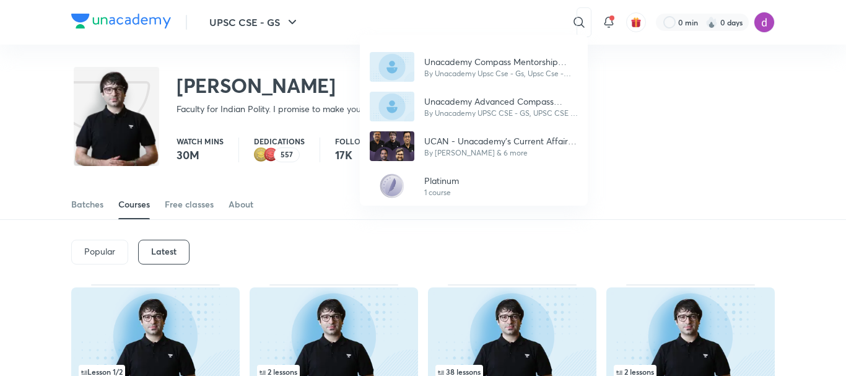
click at [458, 20] on div "Unacademy Compass Mentorship Program By Unacademy Upsc Cse - Gs, Upsc Cse - Opt…" at bounding box center [423, 188] width 846 height 376
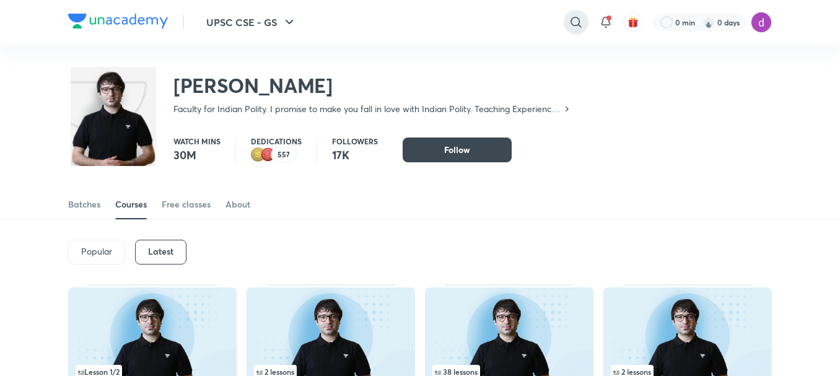
click at [577, 21] on icon at bounding box center [576, 22] width 15 height 15
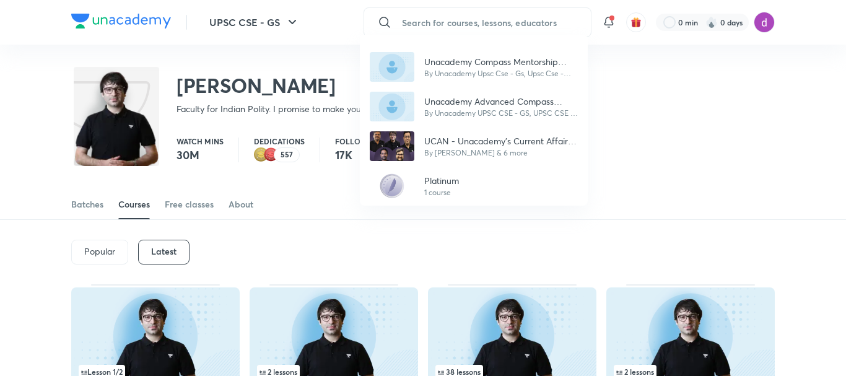
paste input "Madhukar sir"
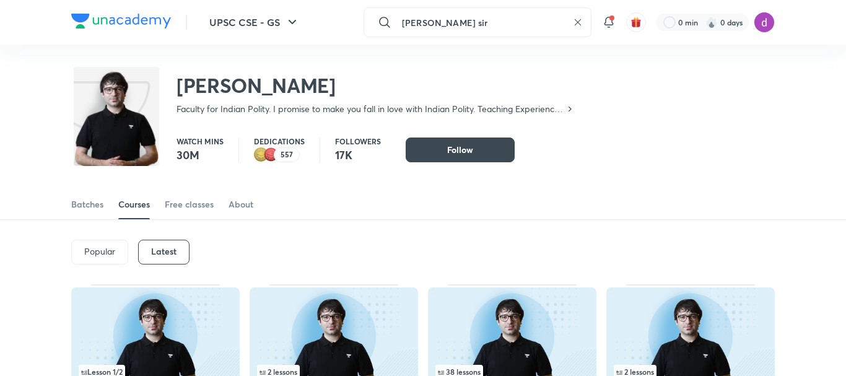
type input "Madhukar sir"
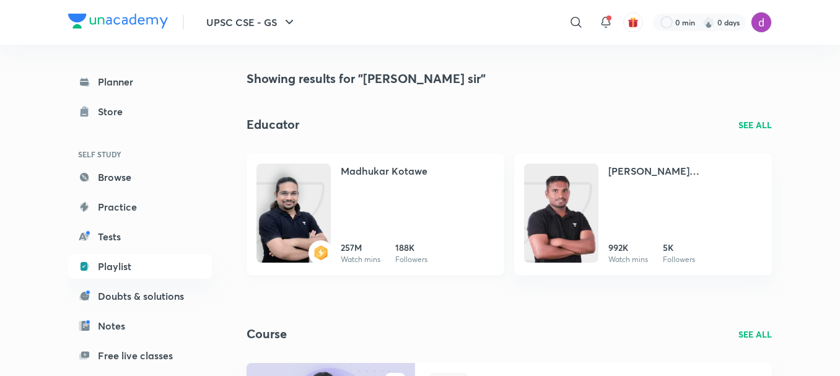
click at [355, 172] on h4 "Madhukar Kotawe" at bounding box center [384, 171] width 87 height 15
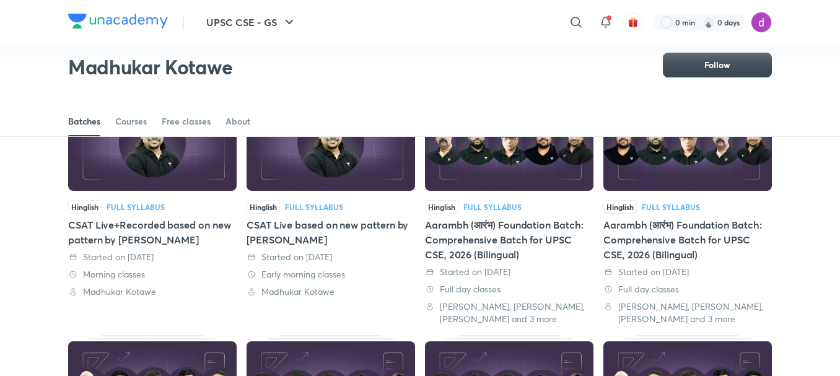
scroll to position [64, 0]
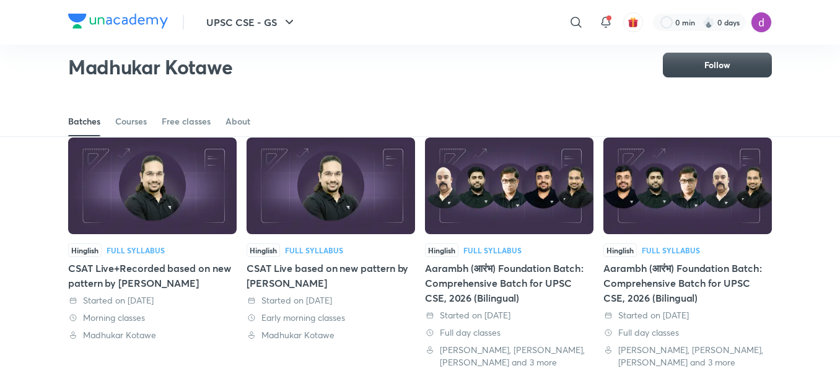
click at [144, 271] on div "CSAT Live+Recorded based on new pattern by Madhukar Kotawe" at bounding box center [152, 276] width 168 height 30
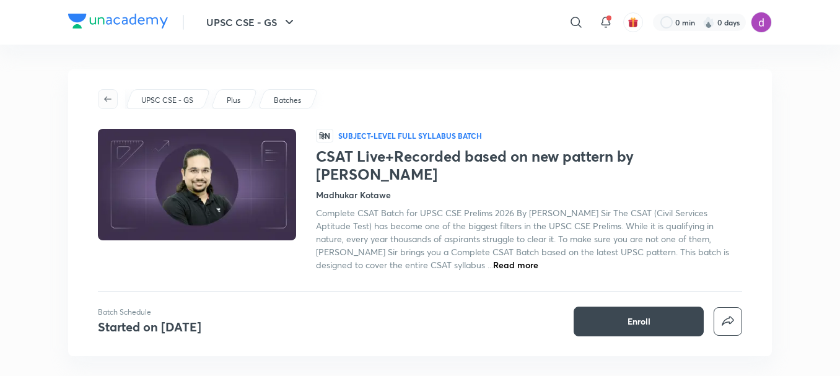
click at [108, 103] on icon "button" at bounding box center [108, 99] width 10 height 10
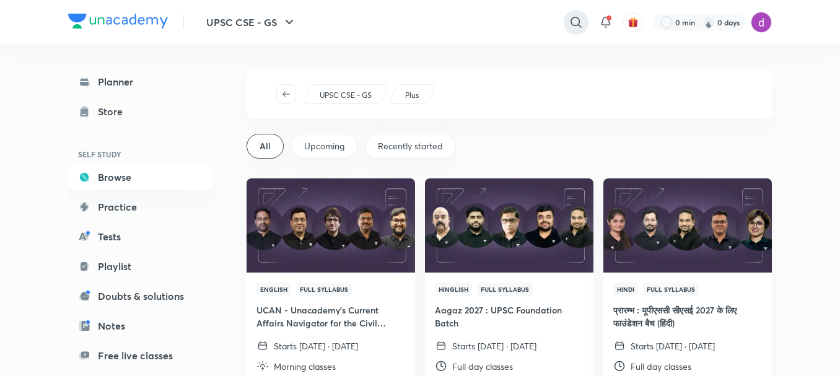
click at [575, 27] on icon at bounding box center [576, 22] width 15 height 15
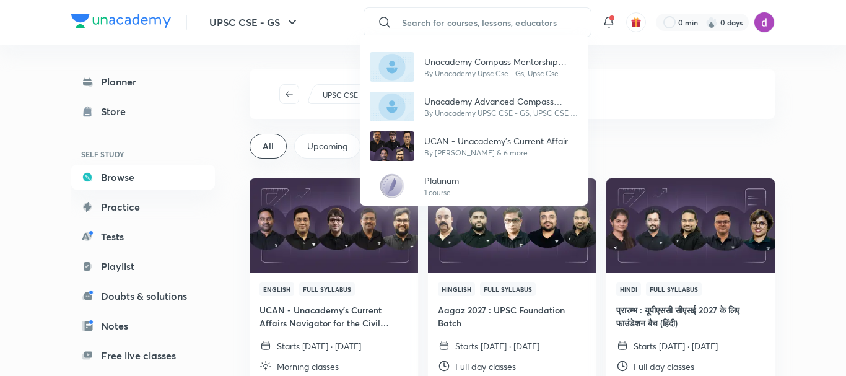
paste input "Madhukar sir"
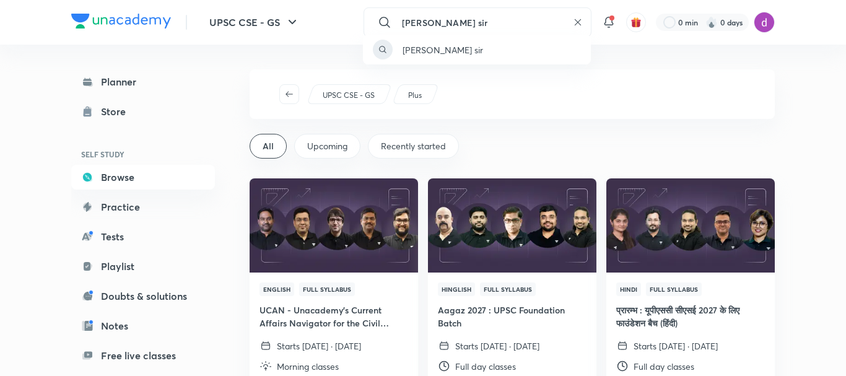
type input "Madhukar sir"
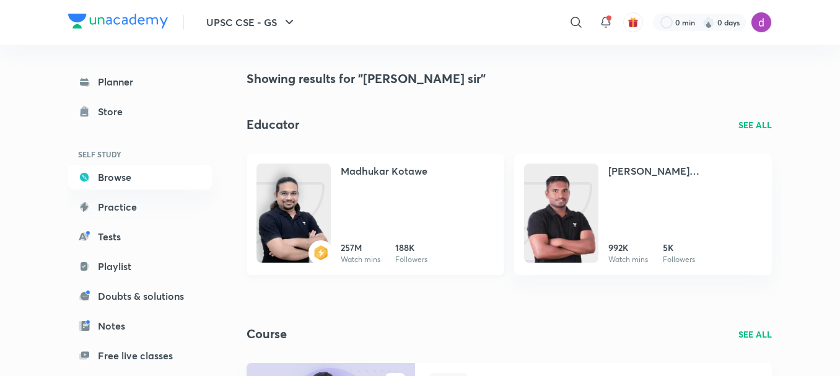
click at [365, 170] on h4 "Madhukar Kotawe" at bounding box center [384, 171] width 87 height 15
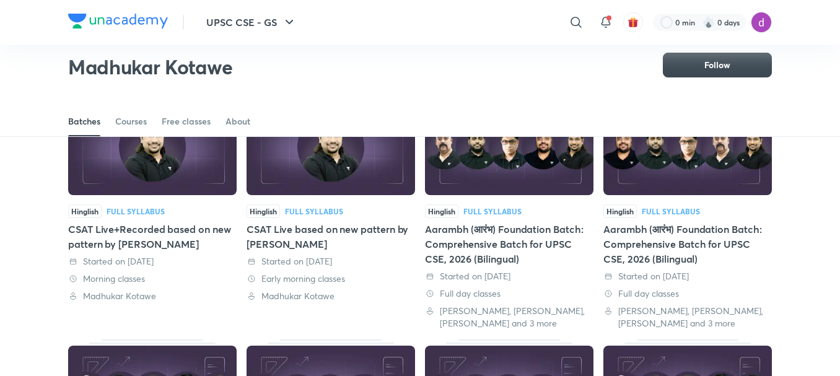
scroll to position [102, 0]
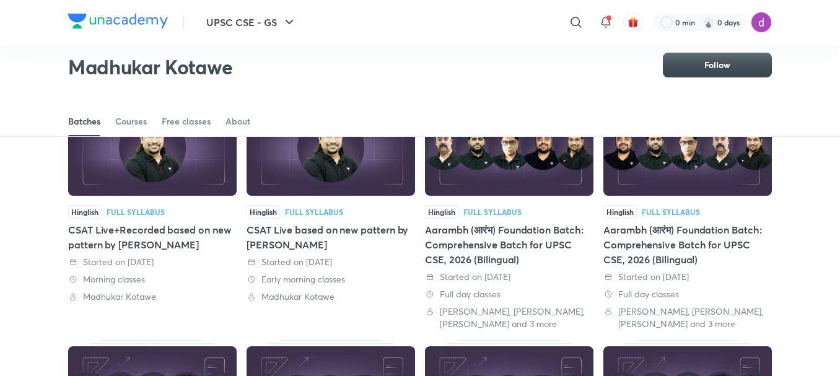
click at [289, 245] on div "CSAT Live based on new pattern by Madhukar Kotawe" at bounding box center [331, 237] width 168 height 30
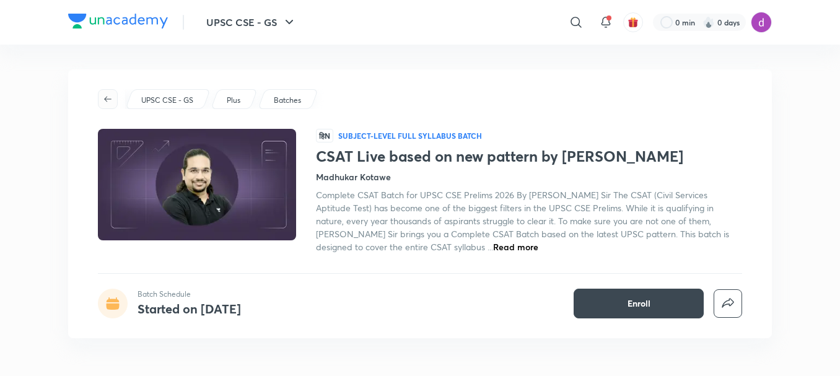
click at [105, 100] on icon "button" at bounding box center [108, 99] width 10 height 10
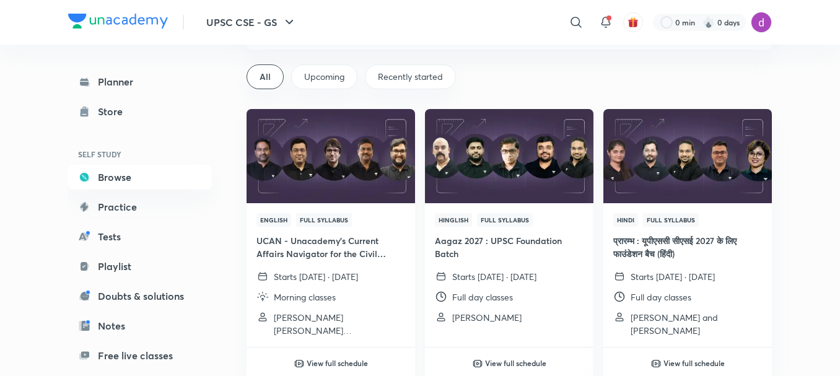
scroll to position [81, 0]
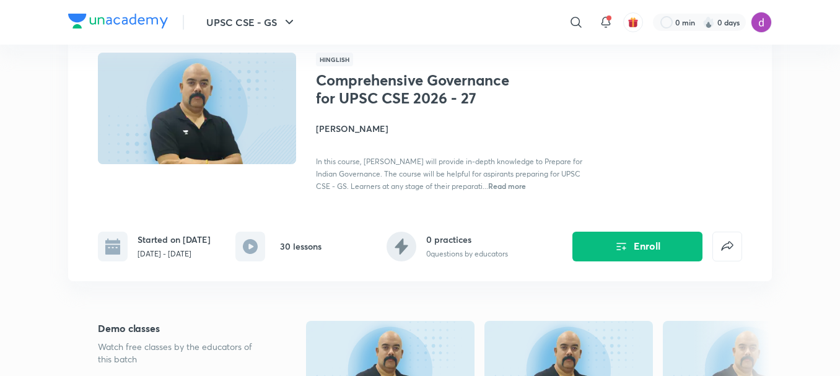
scroll to position [82, 0]
